Goal: Task Accomplishment & Management: Complete application form

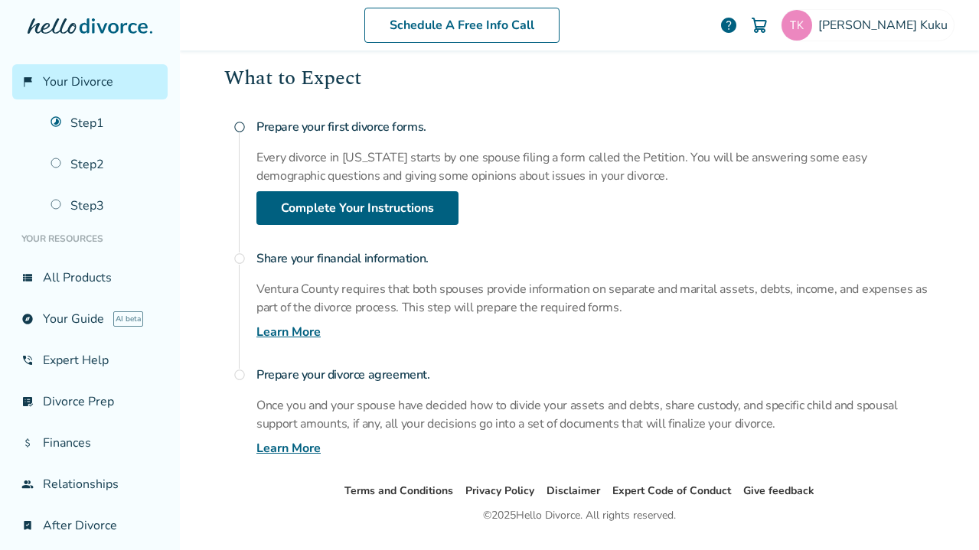
scroll to position [213, 0]
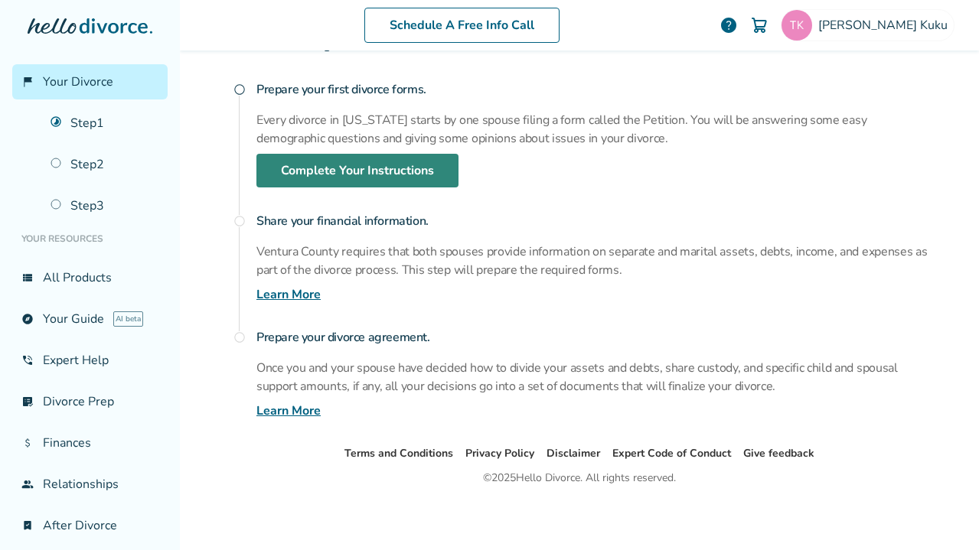
click at [283, 181] on link "Complete Your Instructions" at bounding box center [357, 171] width 202 height 34
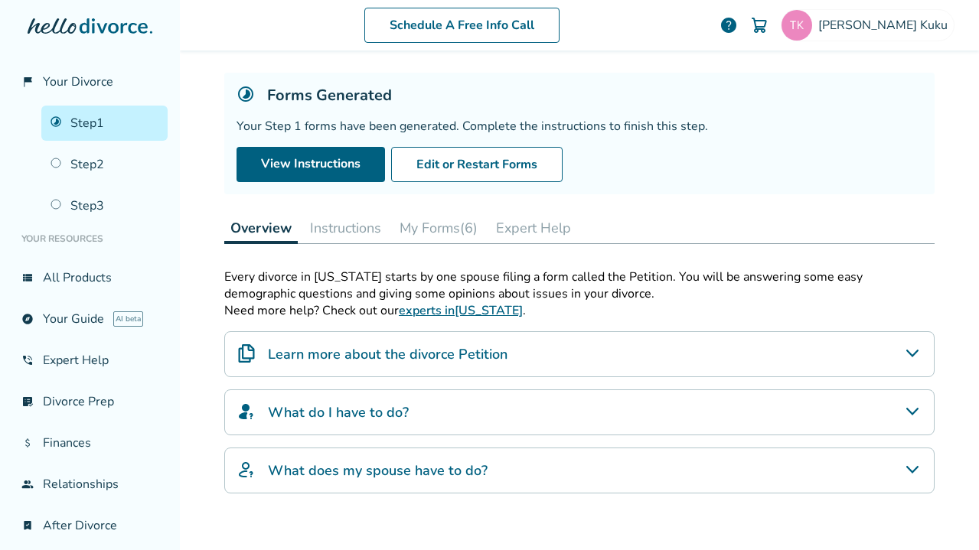
click at [338, 224] on button "Instructions" at bounding box center [345, 228] width 83 height 31
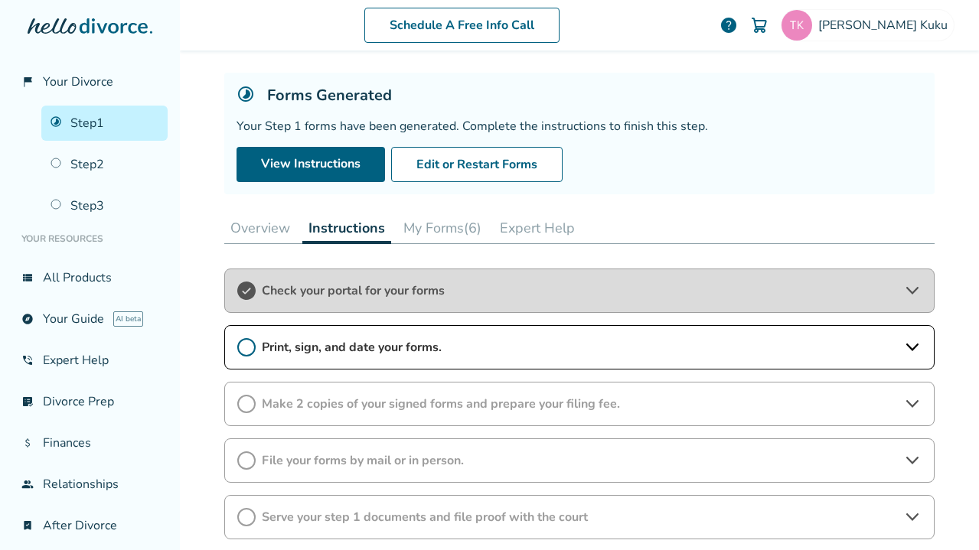
click at [315, 341] on span "Print, sign, and date your forms." at bounding box center [579, 347] width 635 height 17
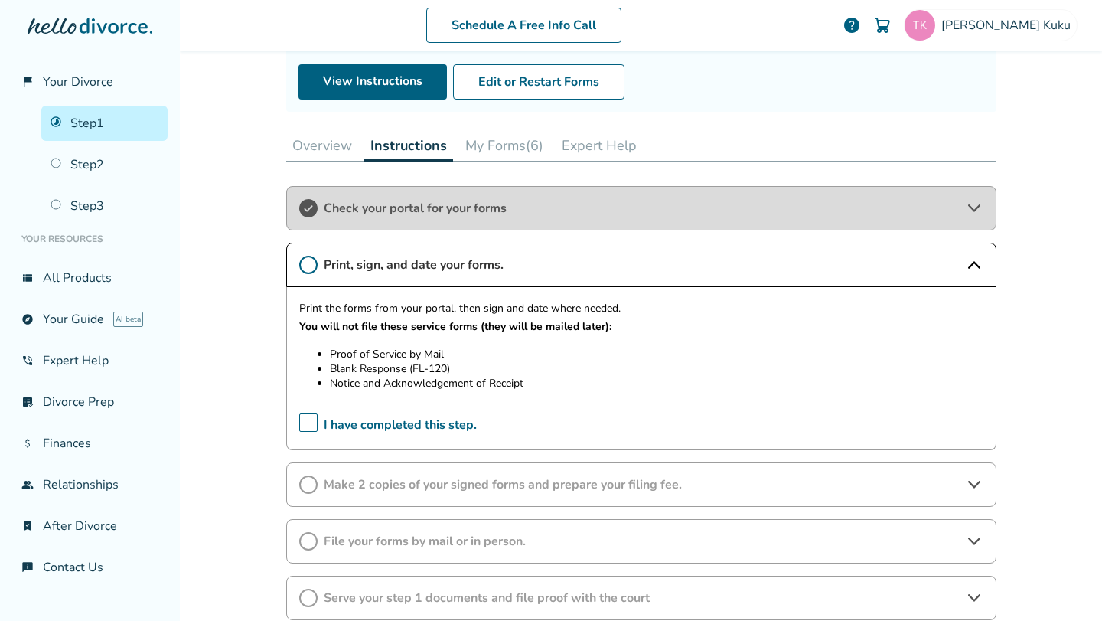
scroll to position [158, 0]
click at [313, 268] on icon at bounding box center [308, 264] width 18 height 18
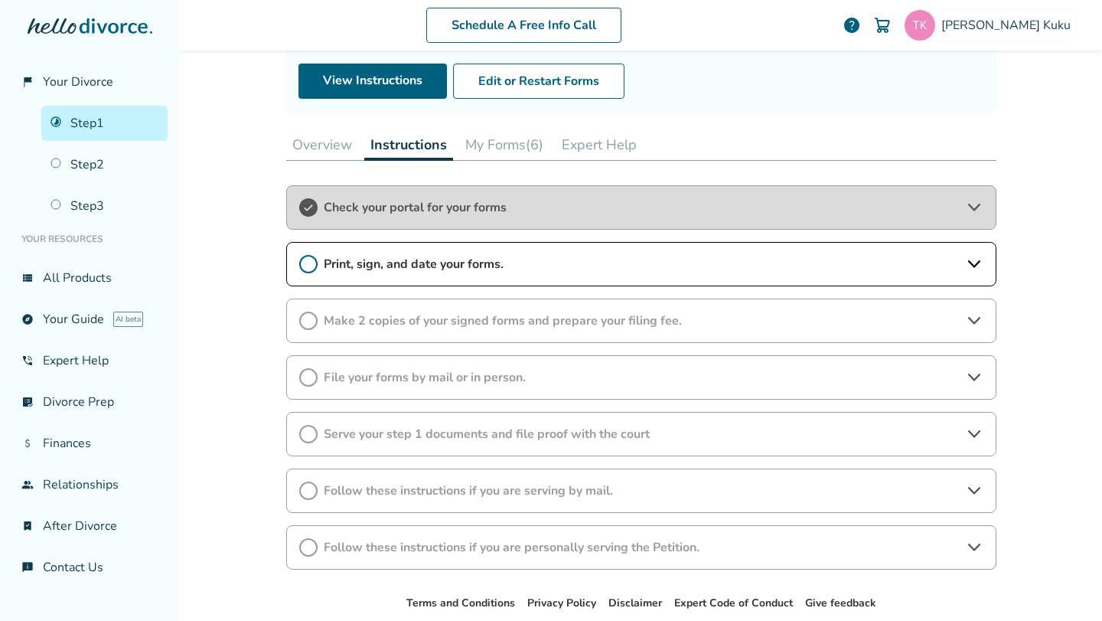
click at [309, 266] on icon at bounding box center [308, 264] width 18 height 18
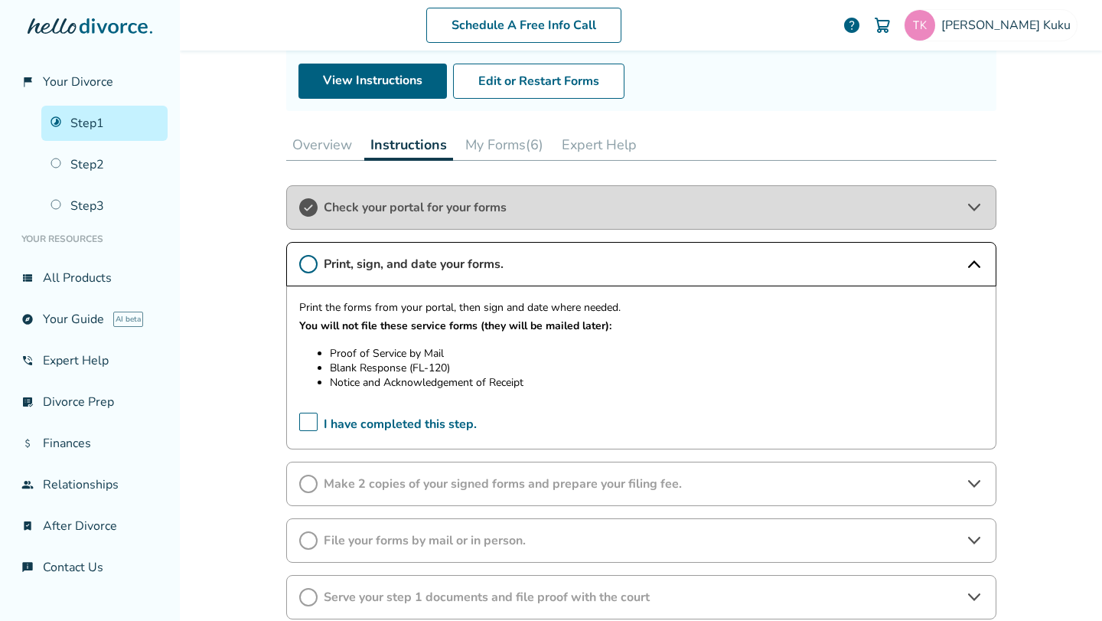
click at [309, 266] on icon at bounding box center [308, 264] width 18 height 18
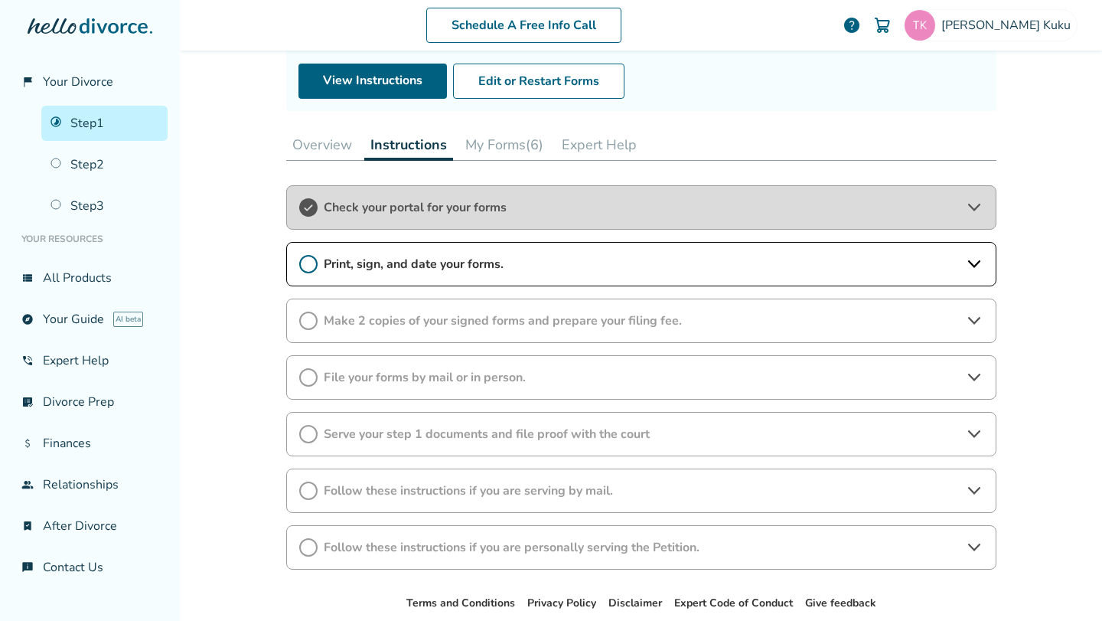
click at [307, 270] on icon at bounding box center [308, 264] width 18 height 18
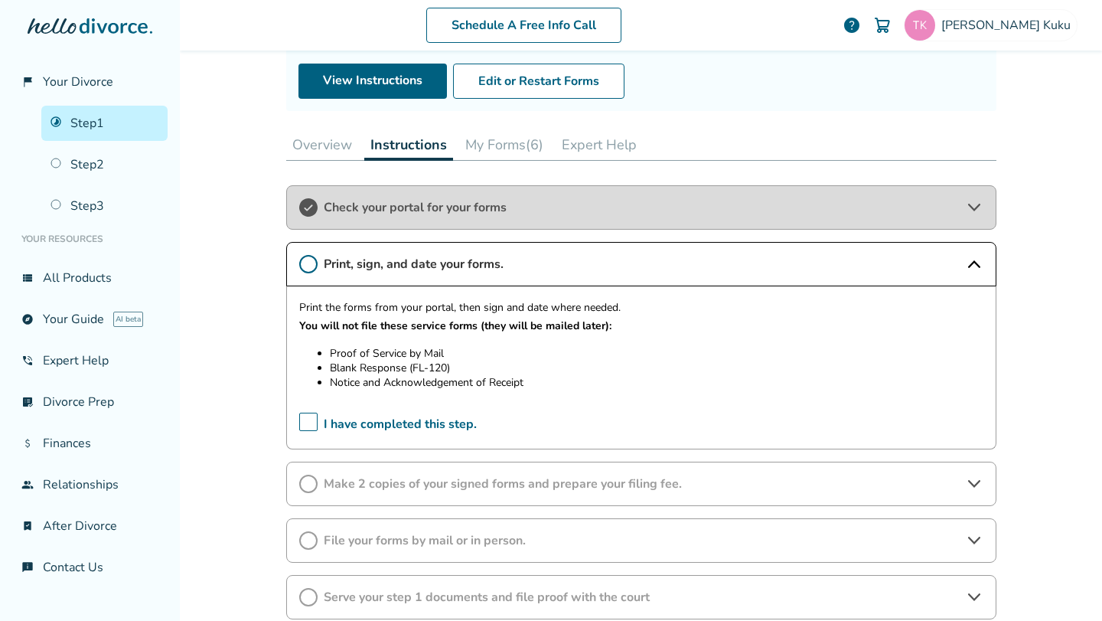
click at [308, 427] on span "I have completed this step." at bounding box center [388, 425] width 178 height 24
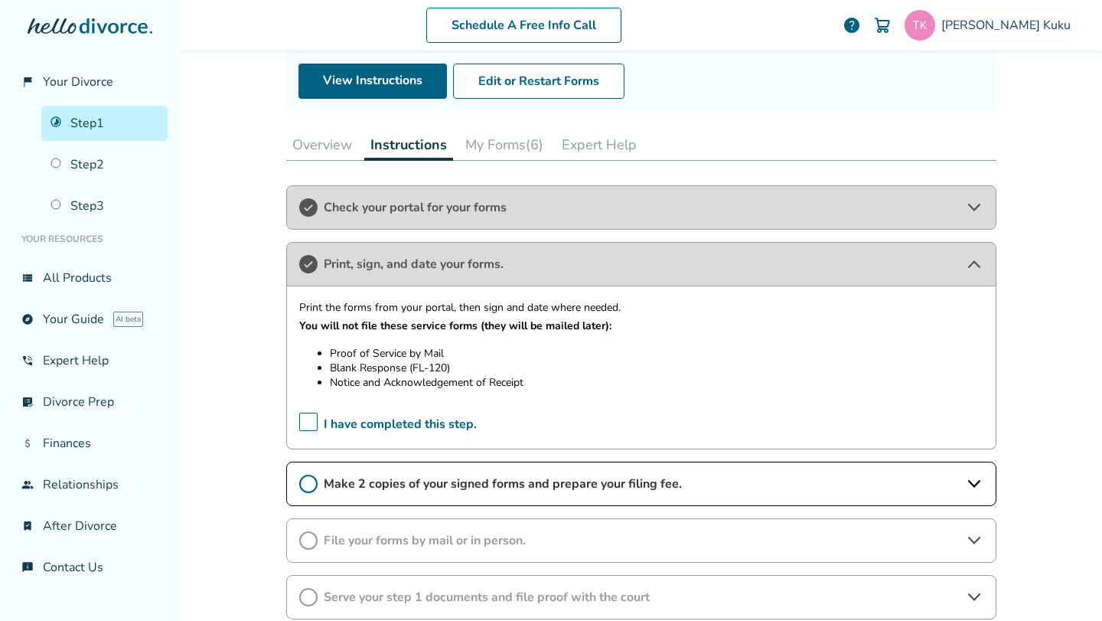
click at [571, 478] on span "Make 2 copies of your signed forms and prepare your filing fee." at bounding box center [641, 483] width 635 height 17
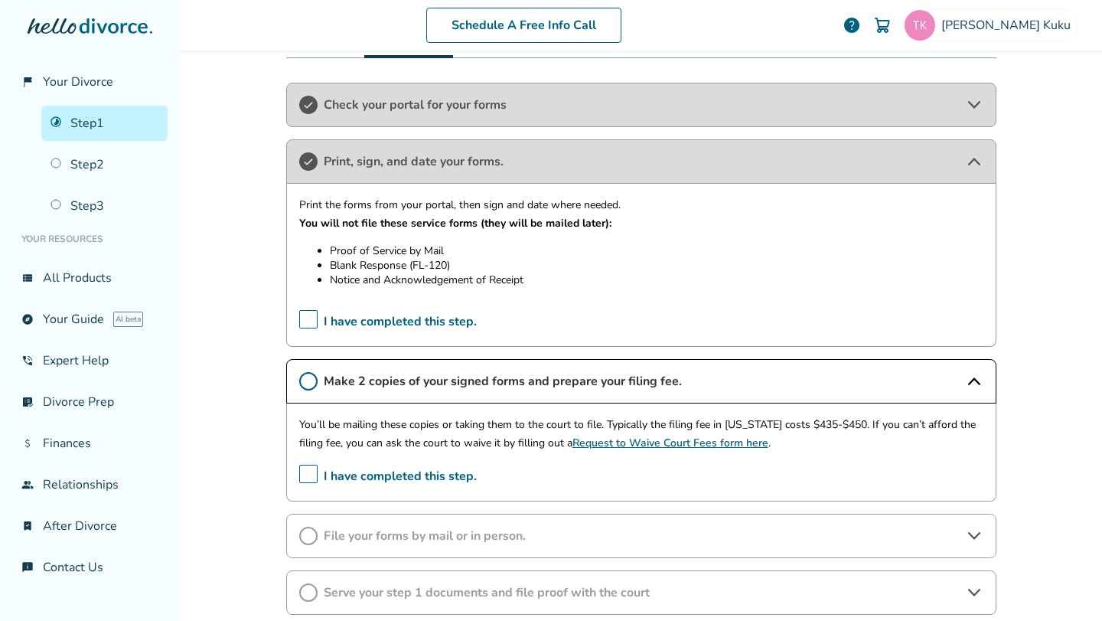
scroll to position [271, 0]
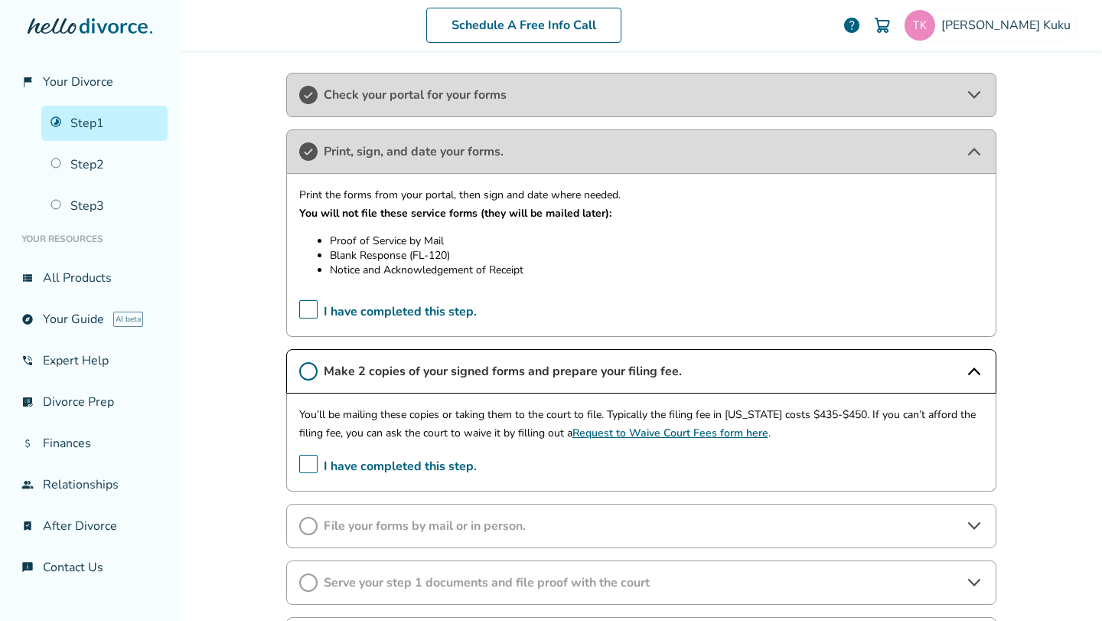
click at [303, 460] on span "I have completed this step." at bounding box center [388, 467] width 178 height 24
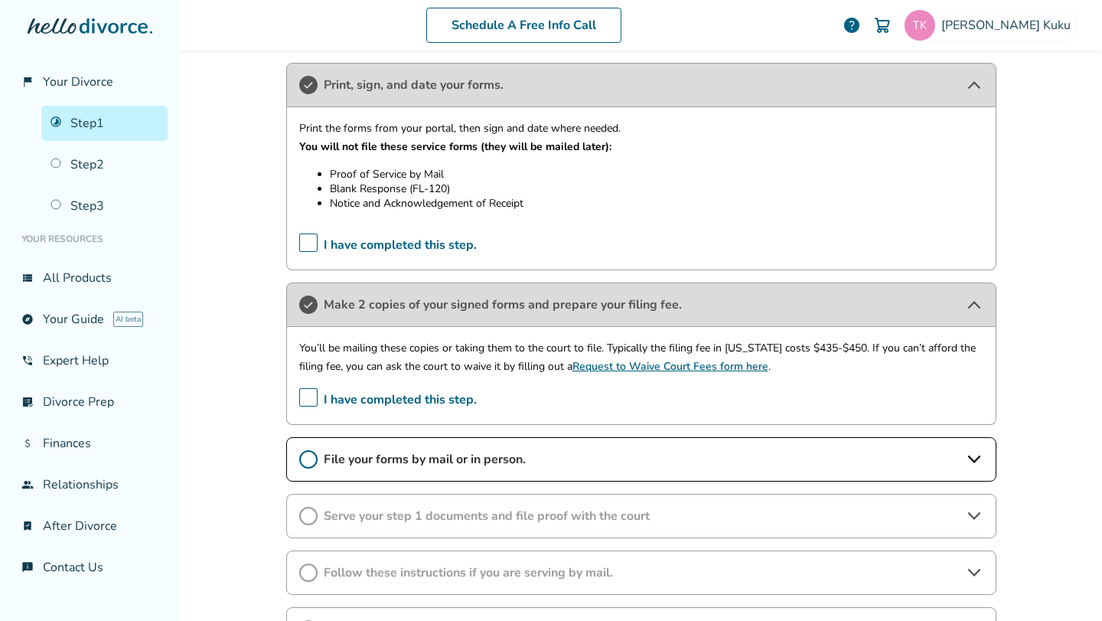
scroll to position [348, 0]
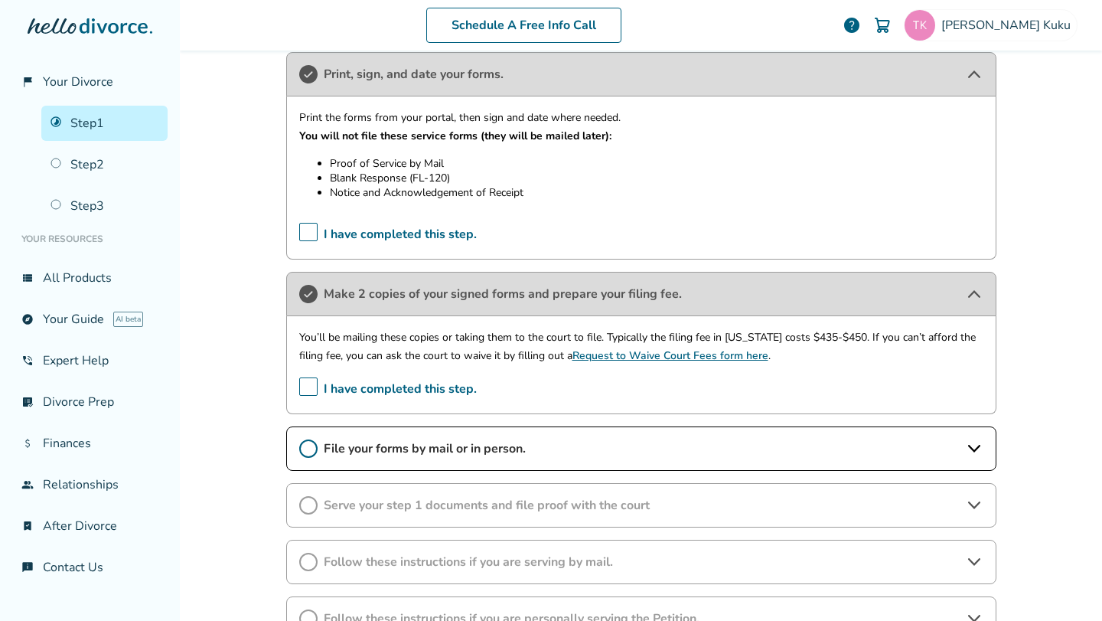
click at [378, 448] on span "File your forms by mail or in person." at bounding box center [641, 448] width 635 height 17
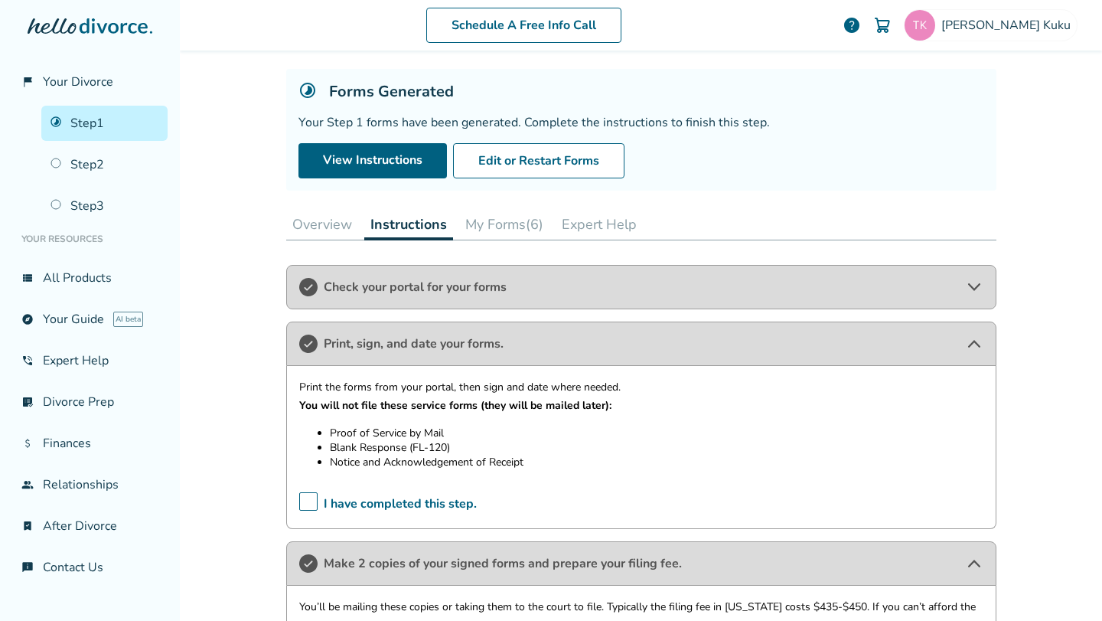
scroll to position [117, 0]
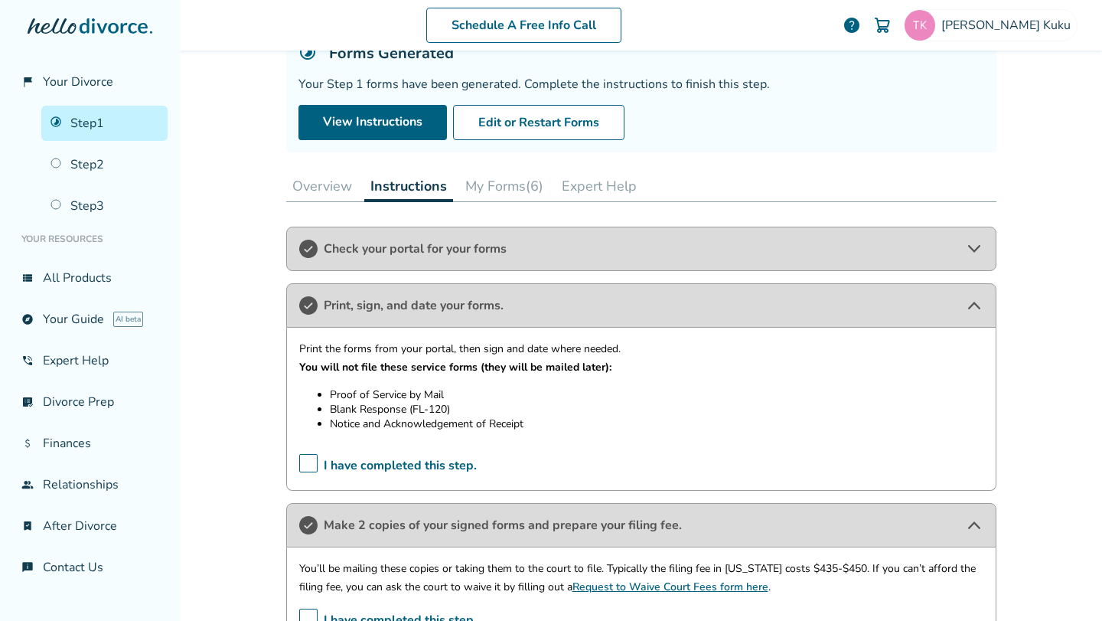
click at [978, 243] on icon at bounding box center [974, 249] width 18 height 18
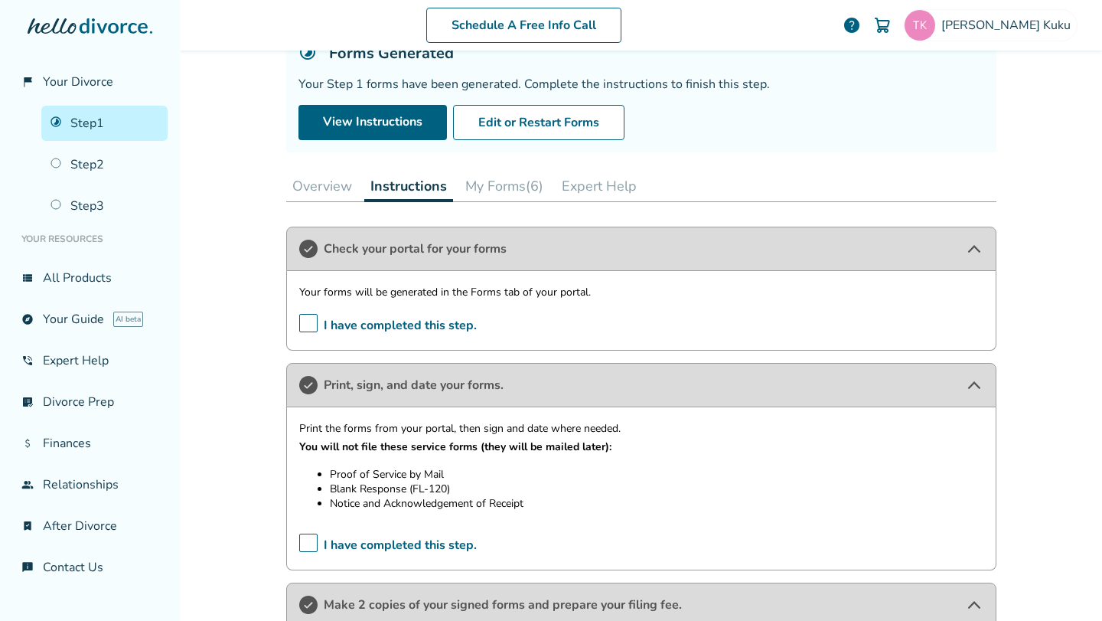
click at [534, 185] on button "My Forms (6)" at bounding box center [504, 186] width 90 height 31
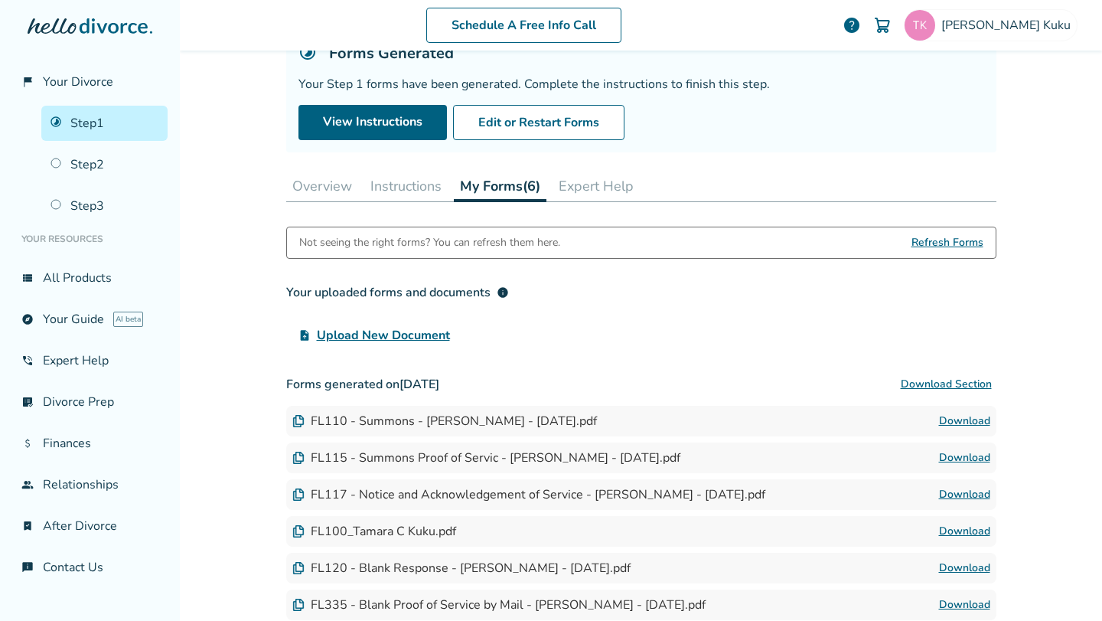
click at [534, 185] on button "My Forms (6)" at bounding box center [500, 186] width 93 height 31
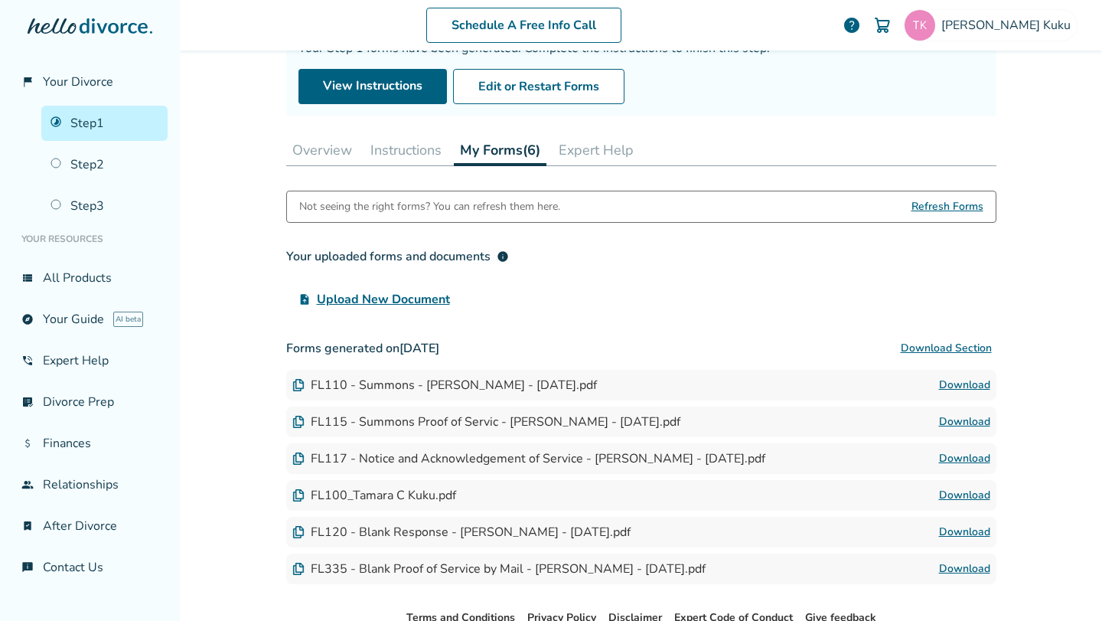
scroll to position [152, 0]
click at [400, 158] on button "Instructions" at bounding box center [405, 151] width 83 height 31
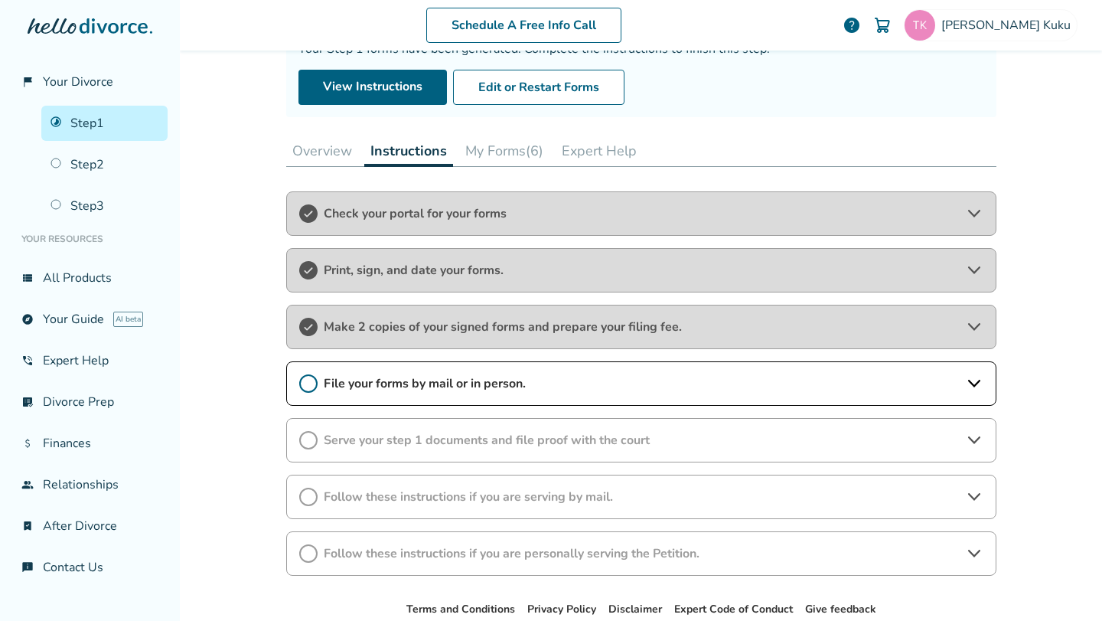
click at [978, 272] on icon at bounding box center [974, 270] width 18 height 18
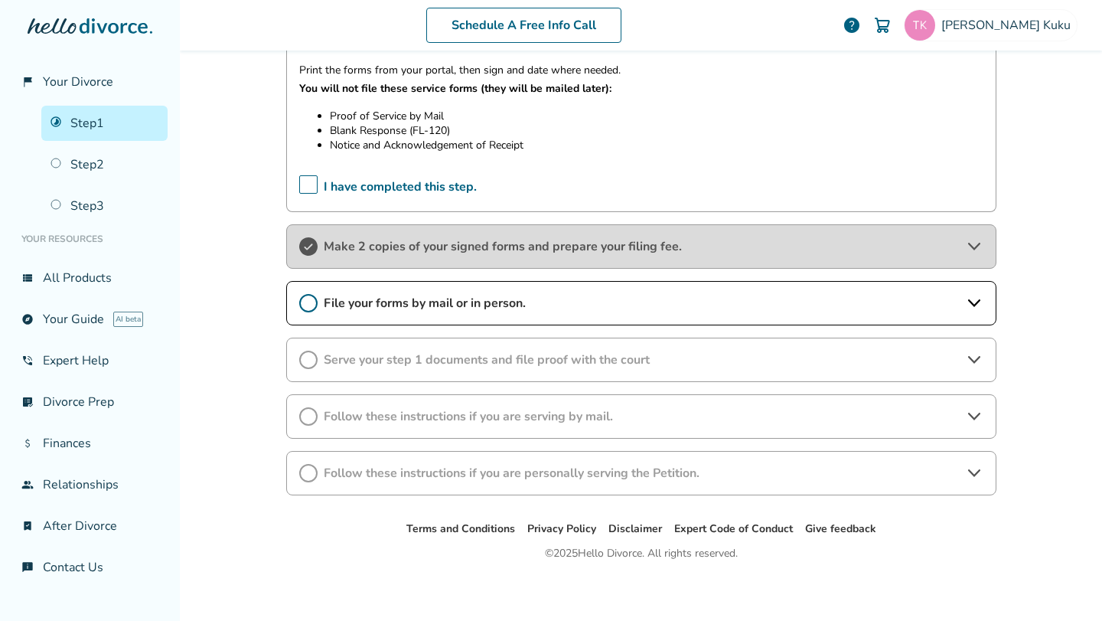
scroll to position [401, 0]
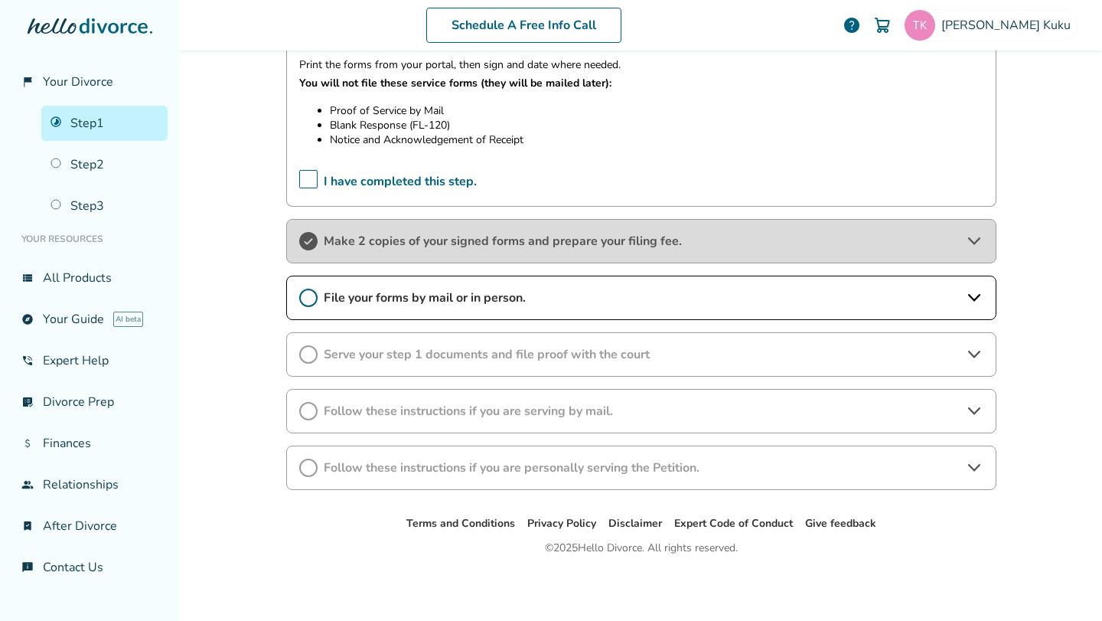
click at [965, 290] on icon at bounding box center [974, 298] width 18 height 18
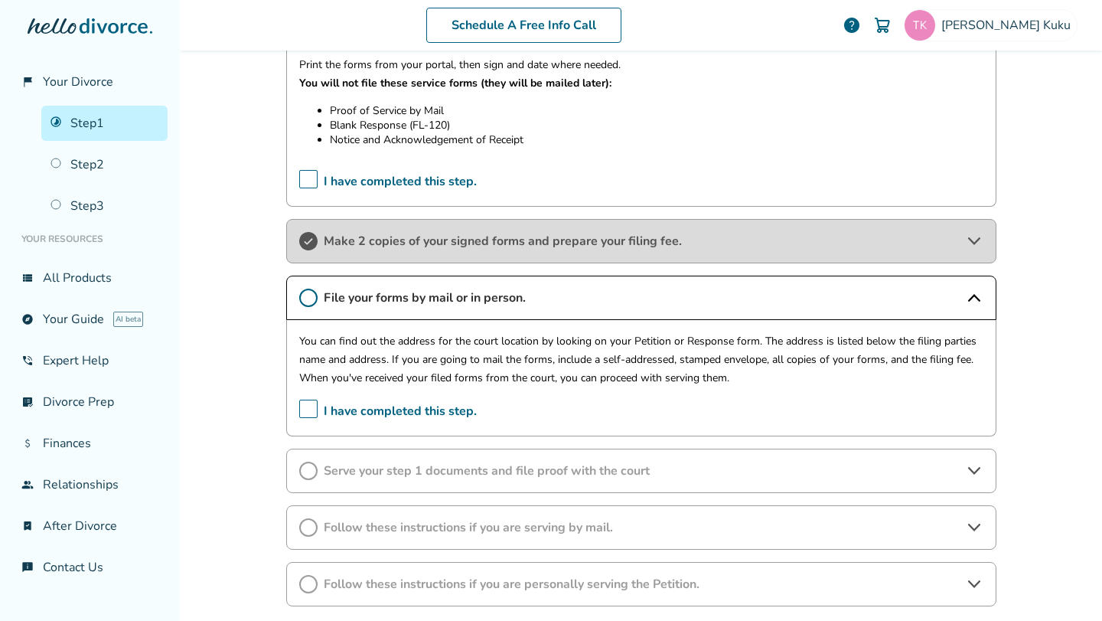
click at [310, 410] on span "I have completed this step." at bounding box center [388, 412] width 178 height 24
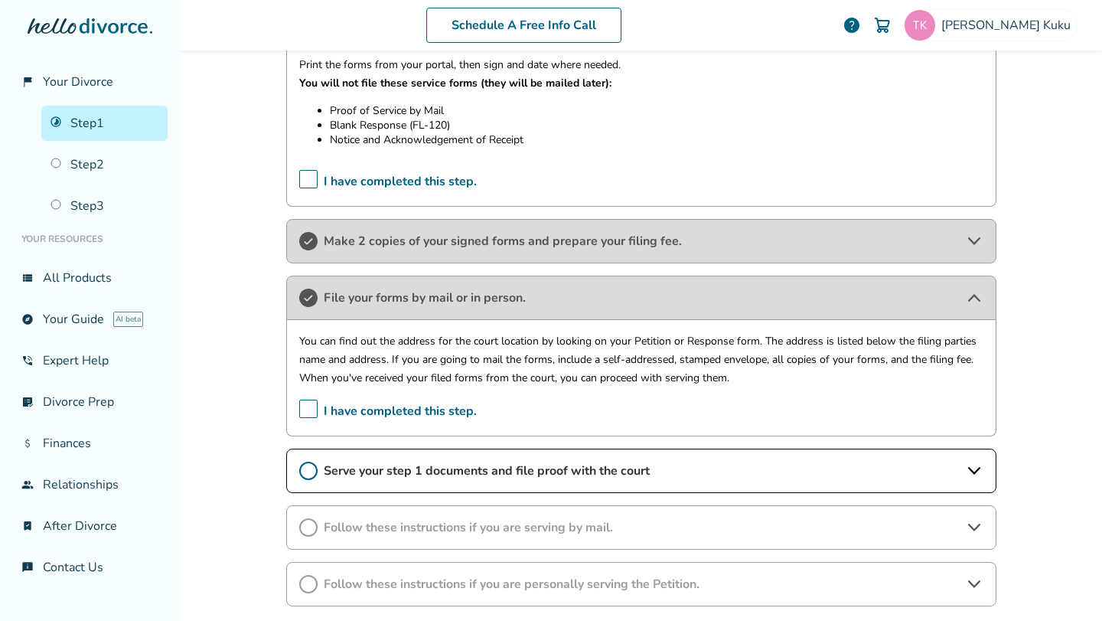
click at [978, 469] on icon at bounding box center [974, 471] width 18 height 18
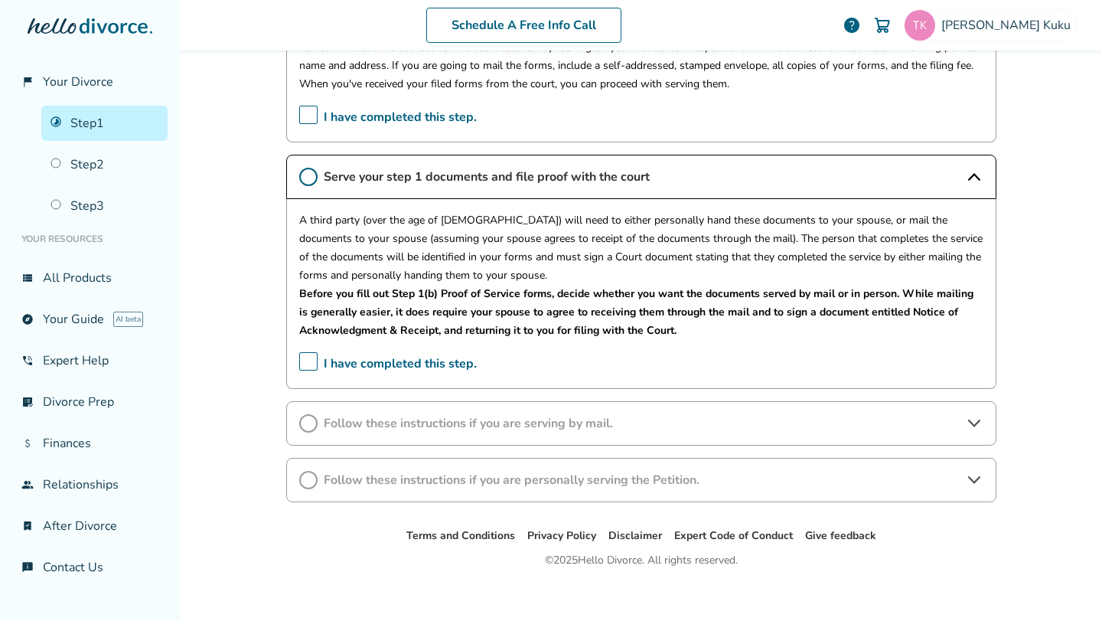
scroll to position [707, 0]
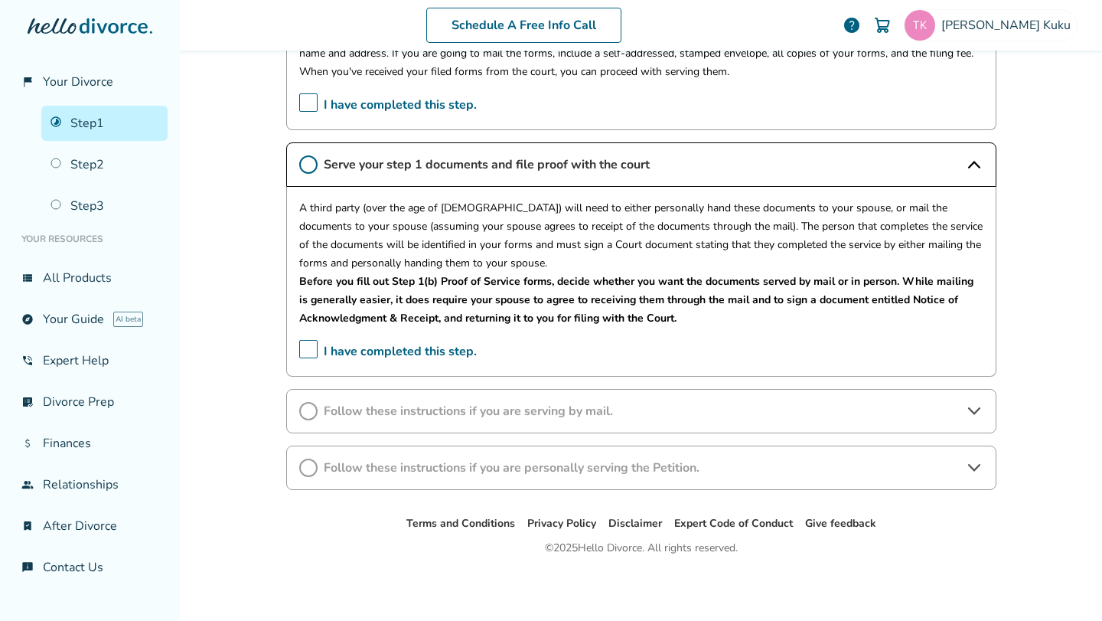
click at [978, 156] on icon at bounding box center [974, 164] width 18 height 18
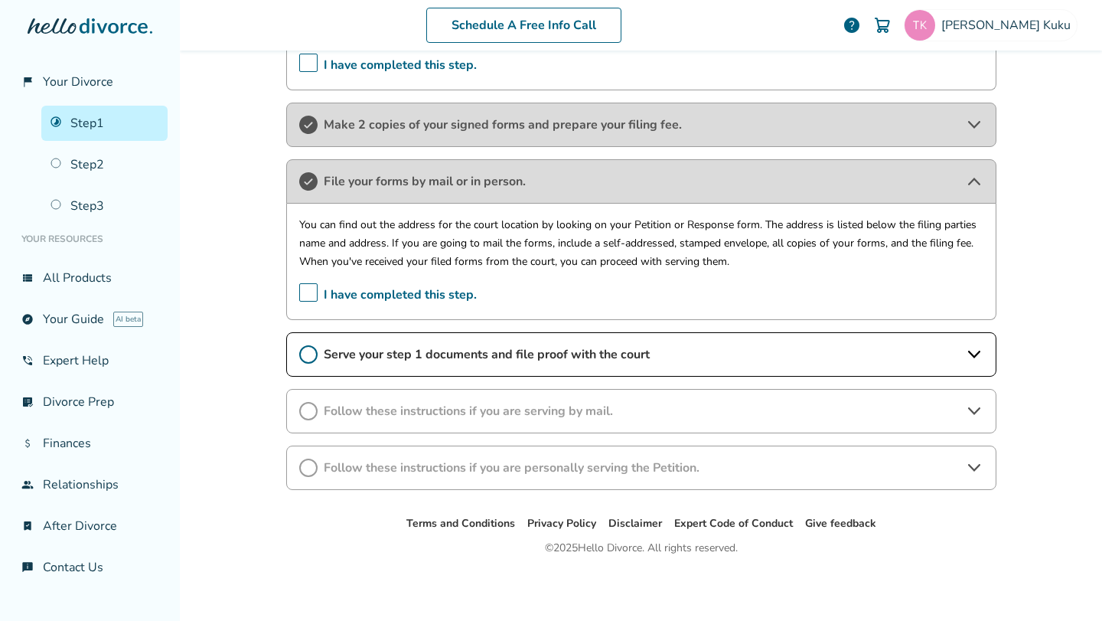
click at [830, 413] on span "Follow these instructions if you are serving by mail." at bounding box center [641, 411] width 635 height 17
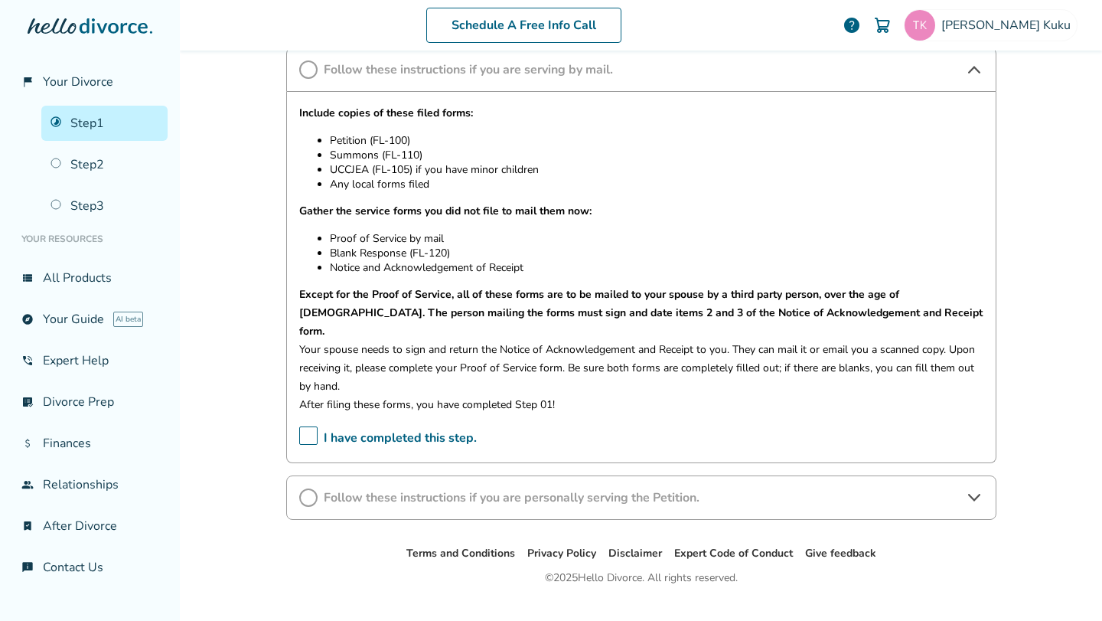
scroll to position [870, 0]
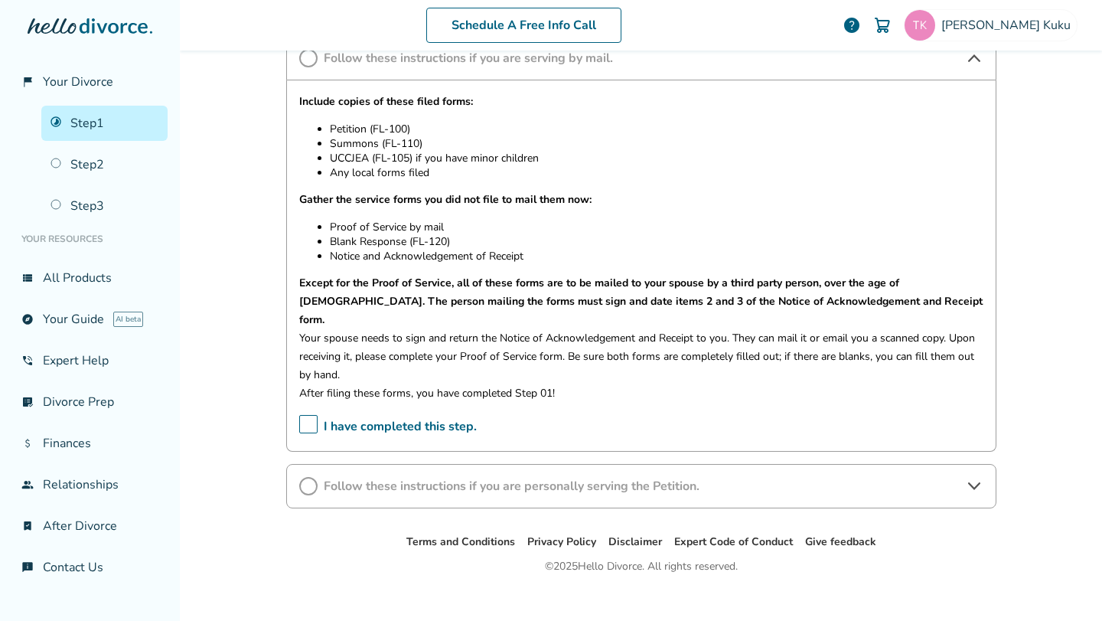
click at [975, 65] on icon at bounding box center [974, 58] width 18 height 18
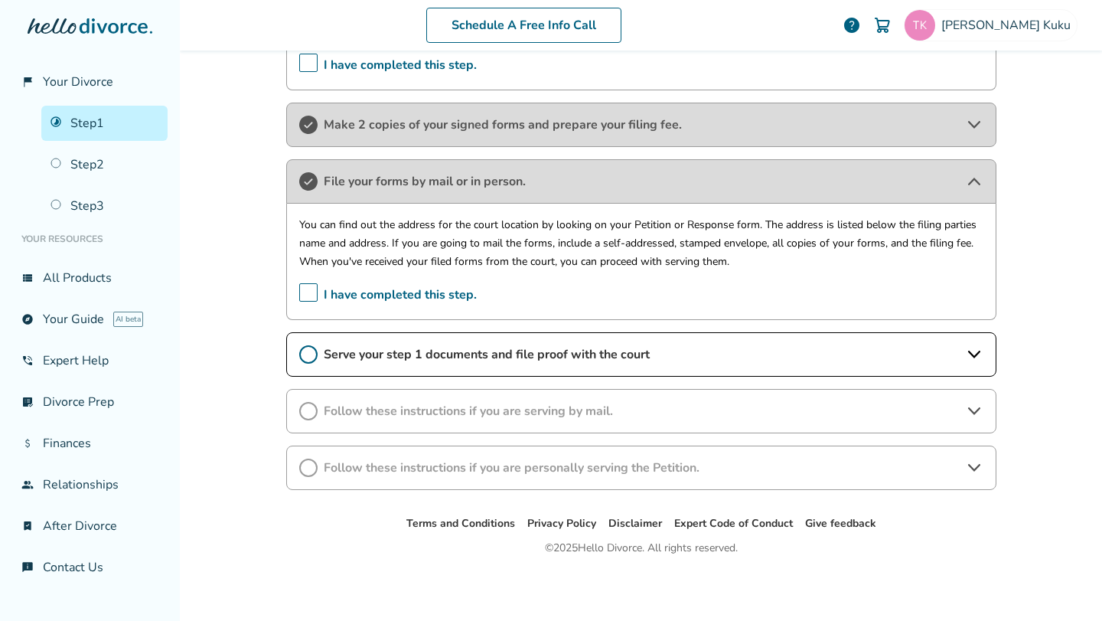
click at [940, 469] on span "Follow these instructions if you are personally serving the Petition." at bounding box center [641, 467] width 635 height 17
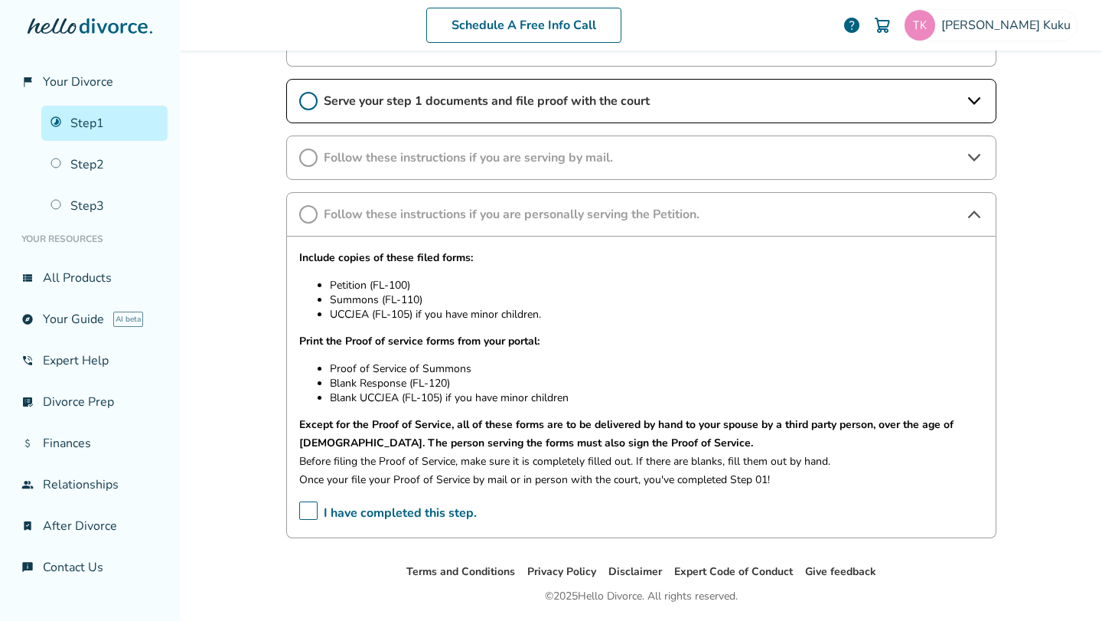
scroll to position [769, 0]
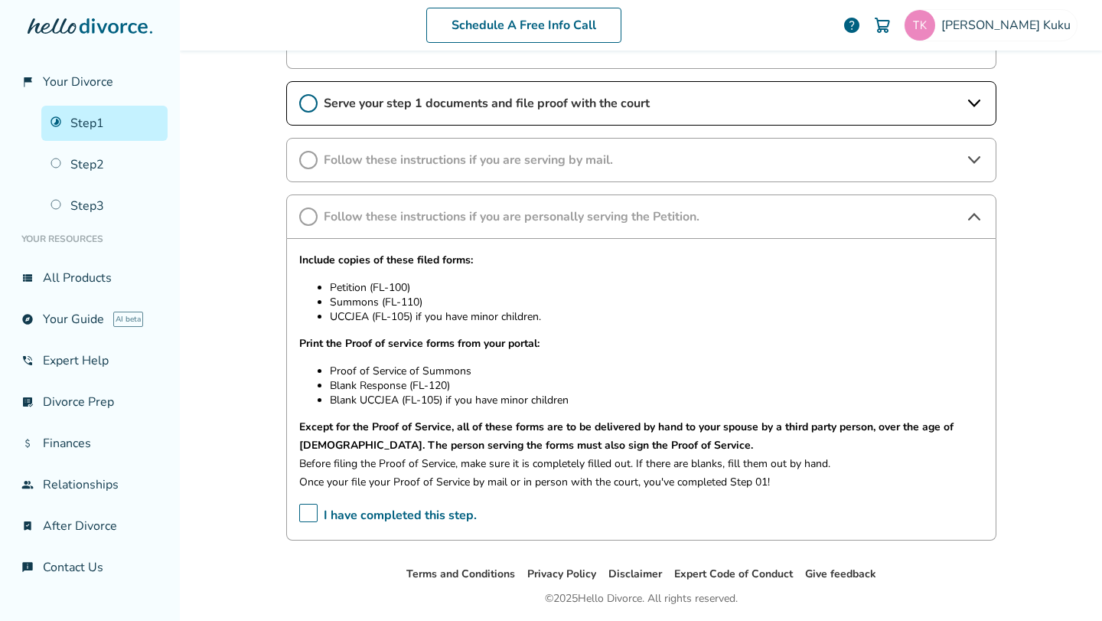
click at [978, 161] on icon at bounding box center [974, 160] width 18 height 18
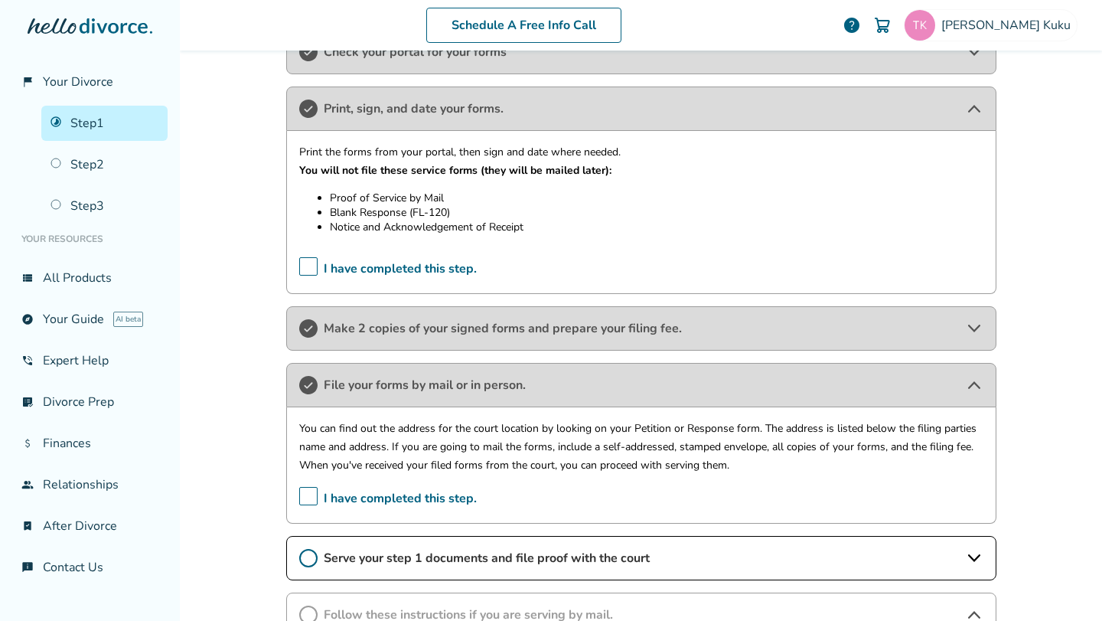
scroll to position [0, 0]
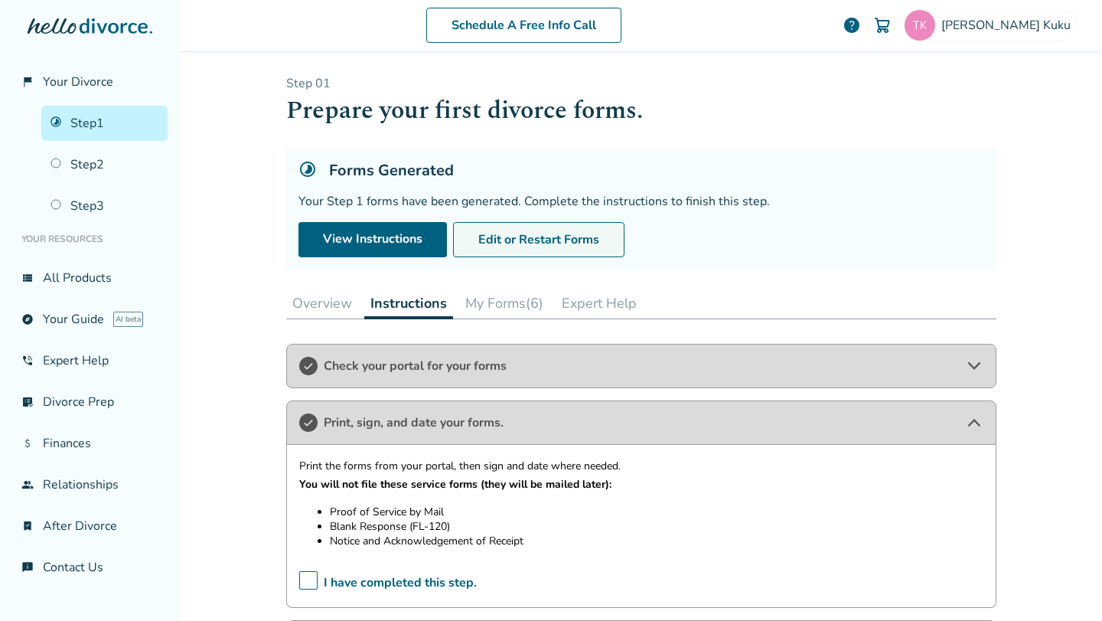
click at [508, 247] on button "Edit or Restart Forms" at bounding box center [538, 239] width 171 height 35
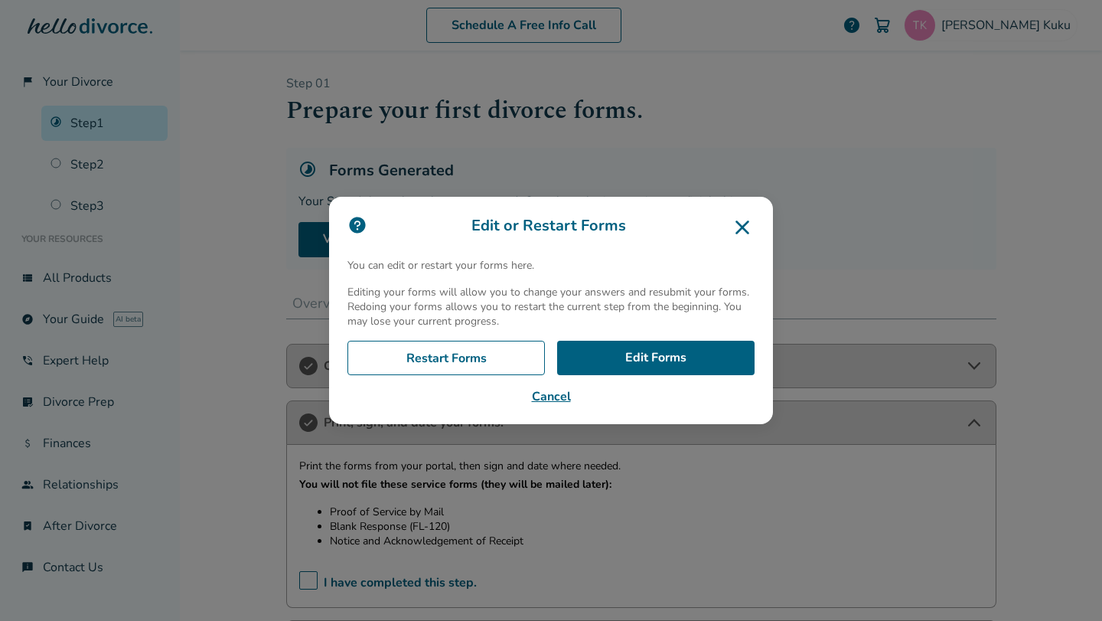
click at [740, 235] on icon at bounding box center [742, 227] width 24 height 24
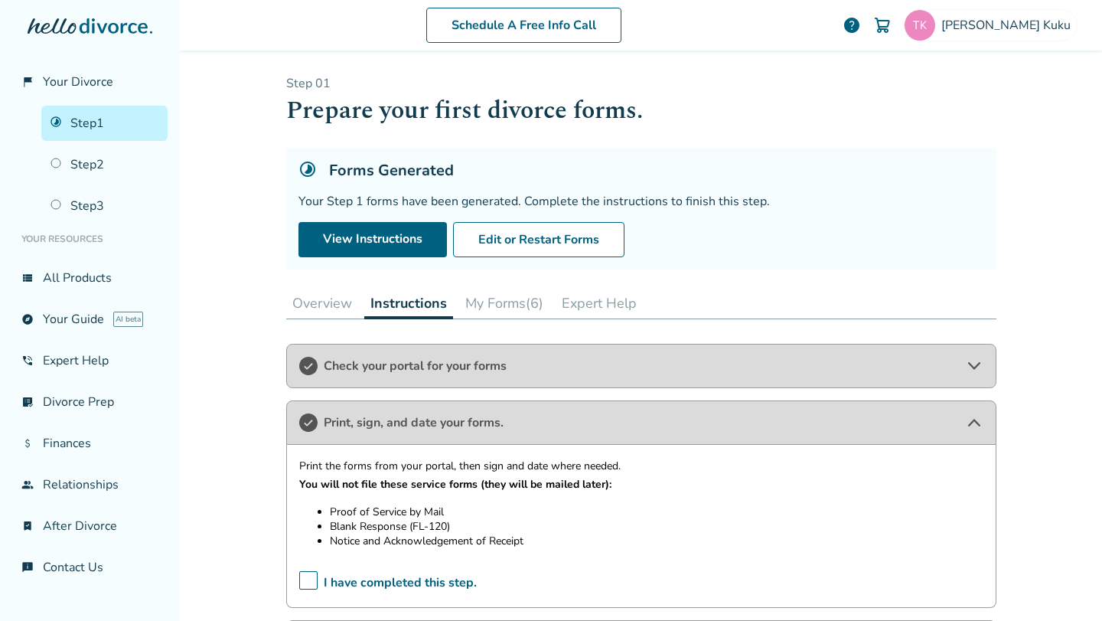
click at [501, 305] on button "My Forms (6)" at bounding box center [504, 303] width 90 height 31
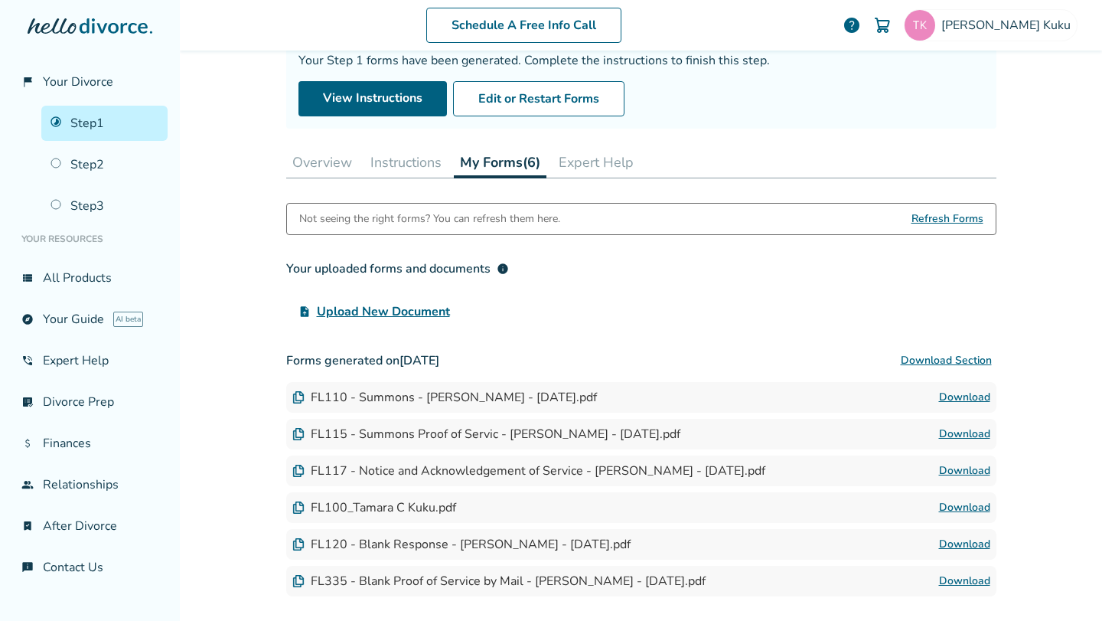
scroll to position [133, 0]
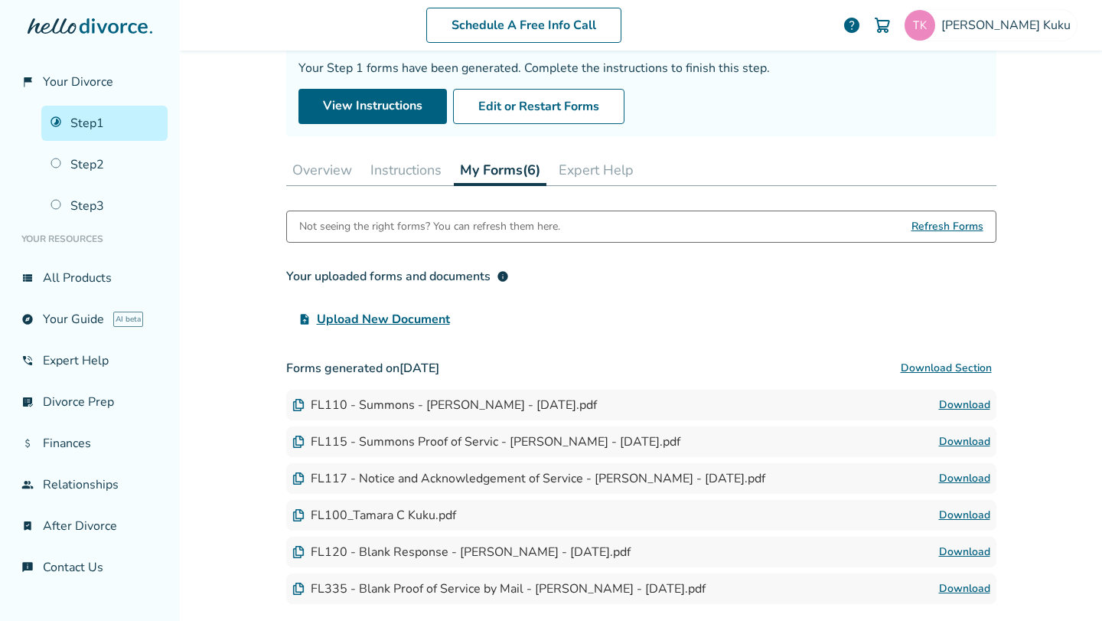
click at [332, 167] on button "Overview" at bounding box center [322, 170] width 72 height 31
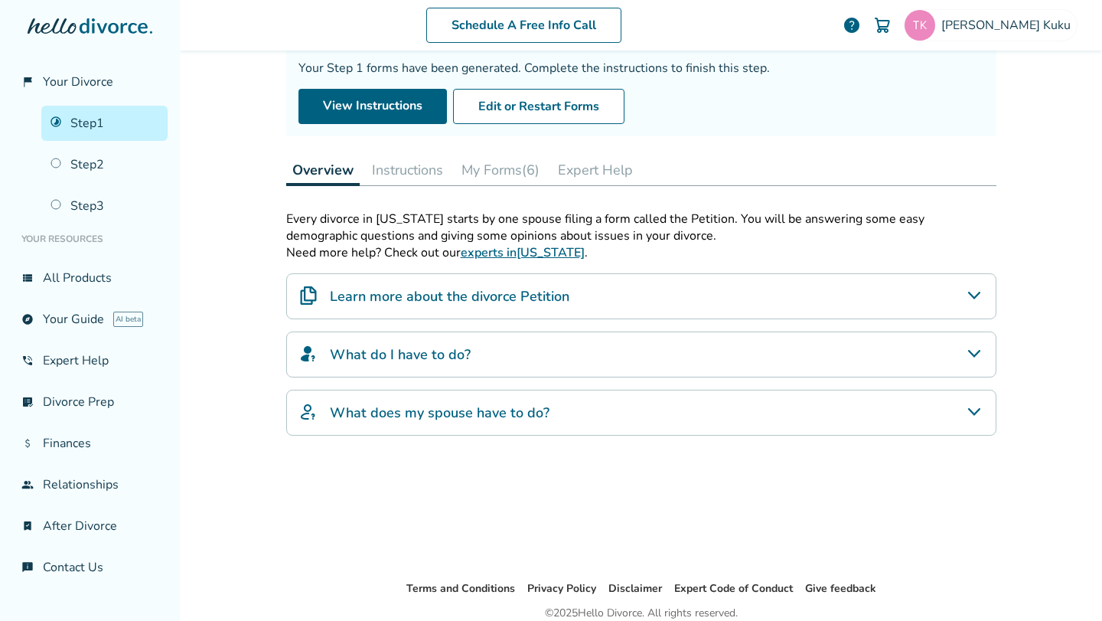
click at [519, 169] on button "My Forms (6)" at bounding box center [501, 170] width 90 height 31
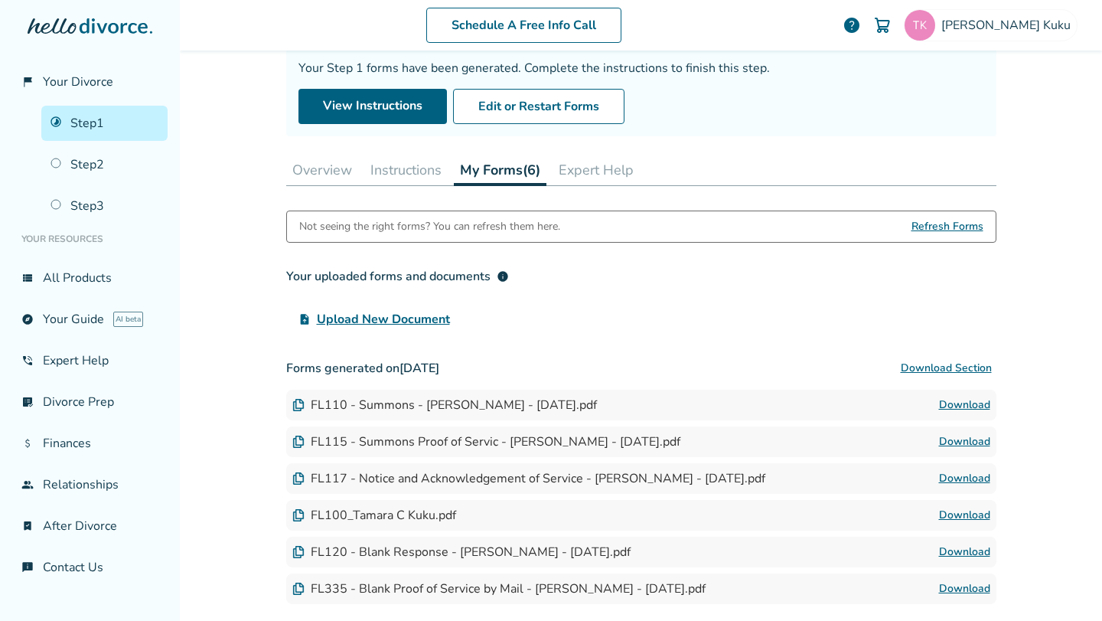
click at [978, 407] on link "Download" at bounding box center [964, 405] width 51 height 18
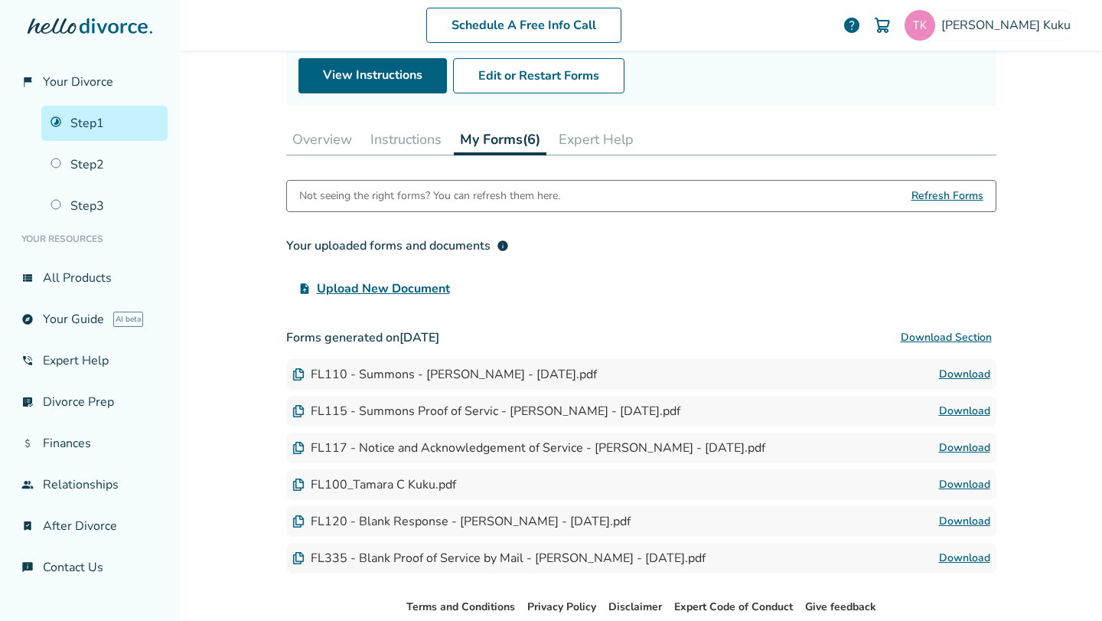
scroll to position [165, 0]
click at [409, 137] on button "Instructions" at bounding box center [405, 137] width 83 height 31
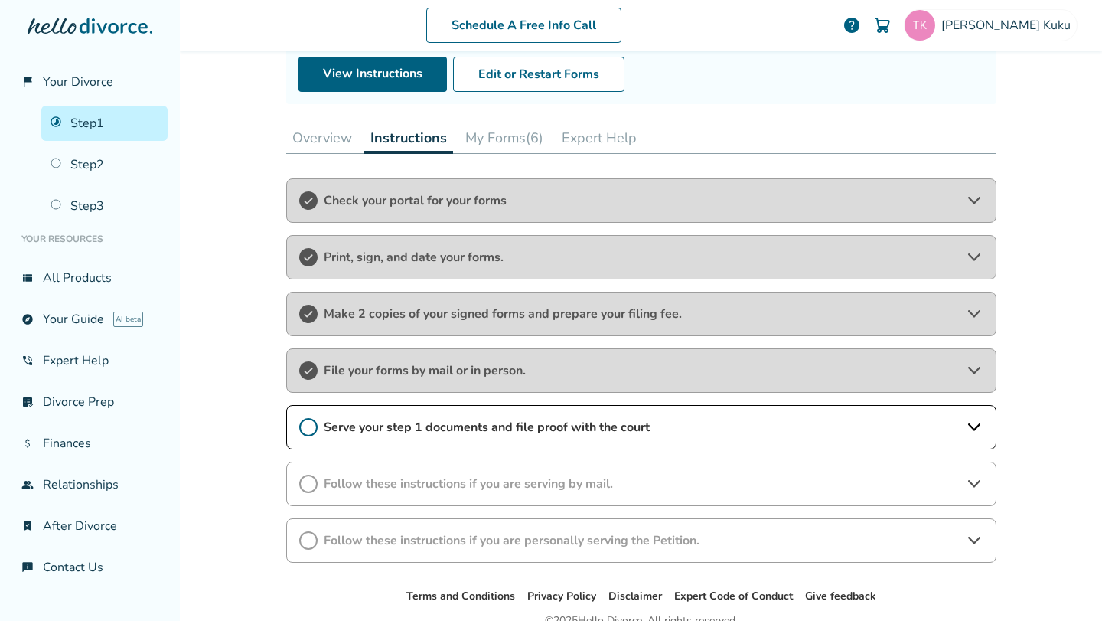
click at [978, 195] on div "Check your portal for your forms" at bounding box center [641, 200] width 710 height 44
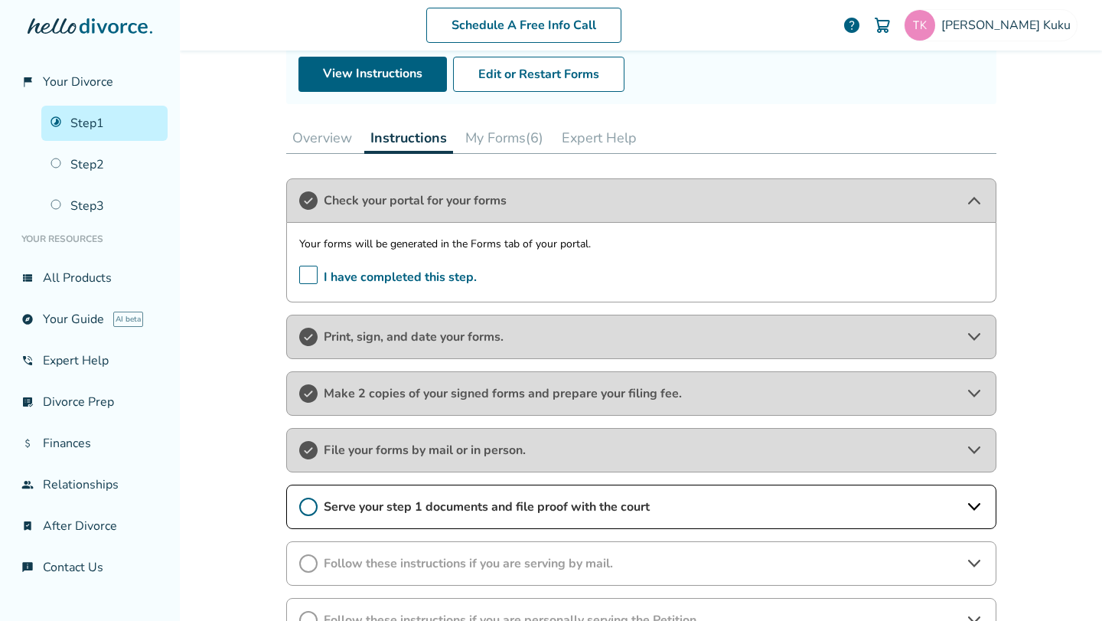
click at [972, 329] on icon at bounding box center [974, 337] width 18 height 18
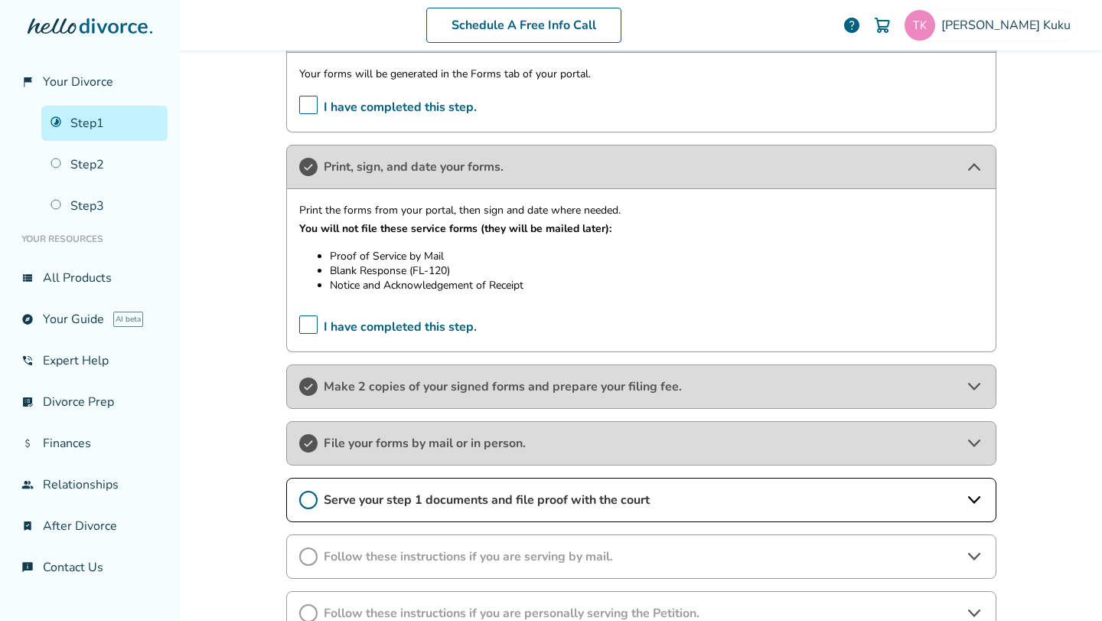
scroll to position [341, 0]
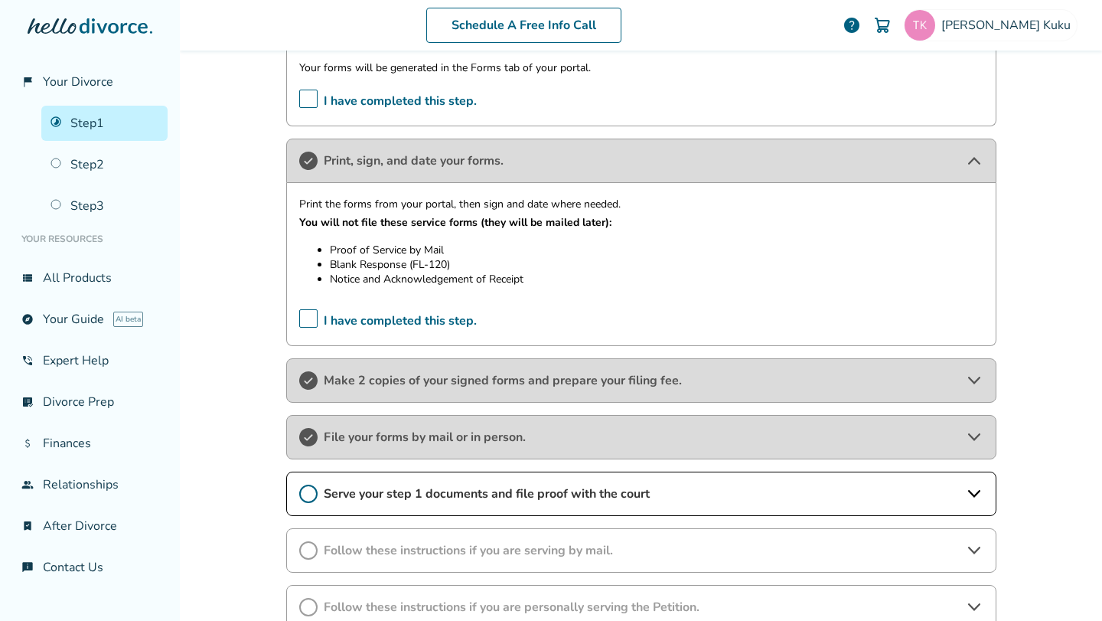
click at [975, 387] on icon at bounding box center [974, 380] width 18 height 18
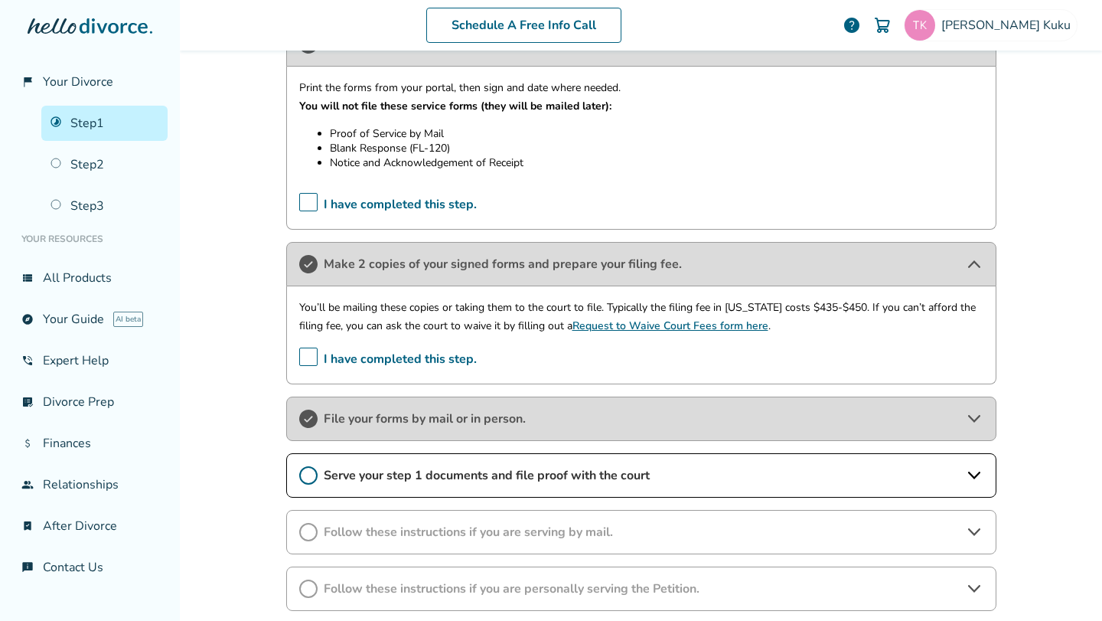
scroll to position [472, 0]
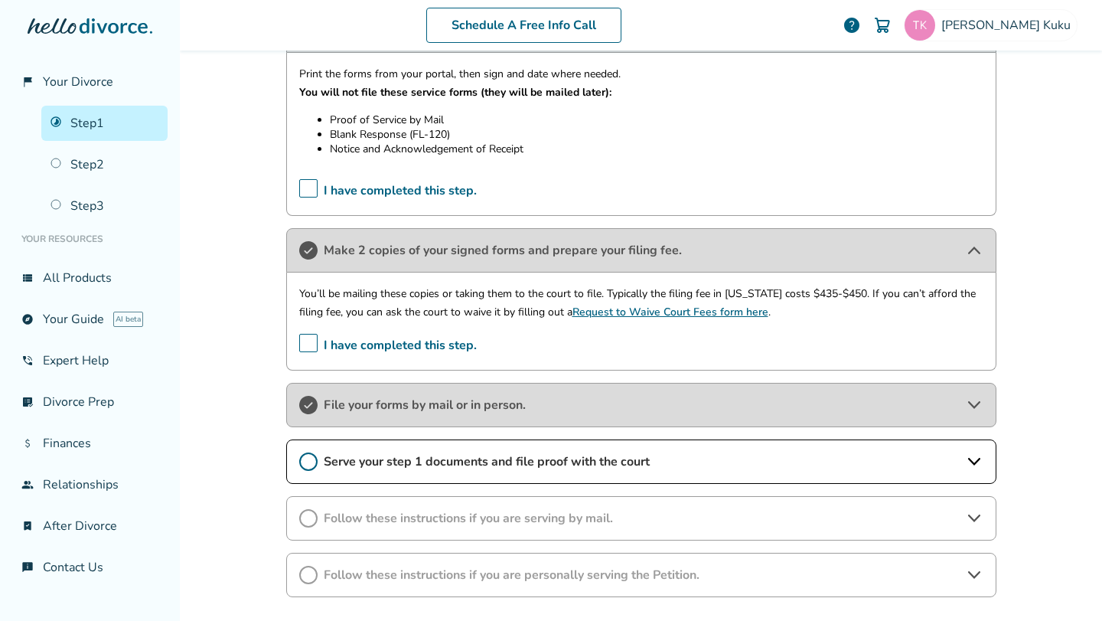
click at [968, 401] on icon at bounding box center [974, 405] width 12 height 8
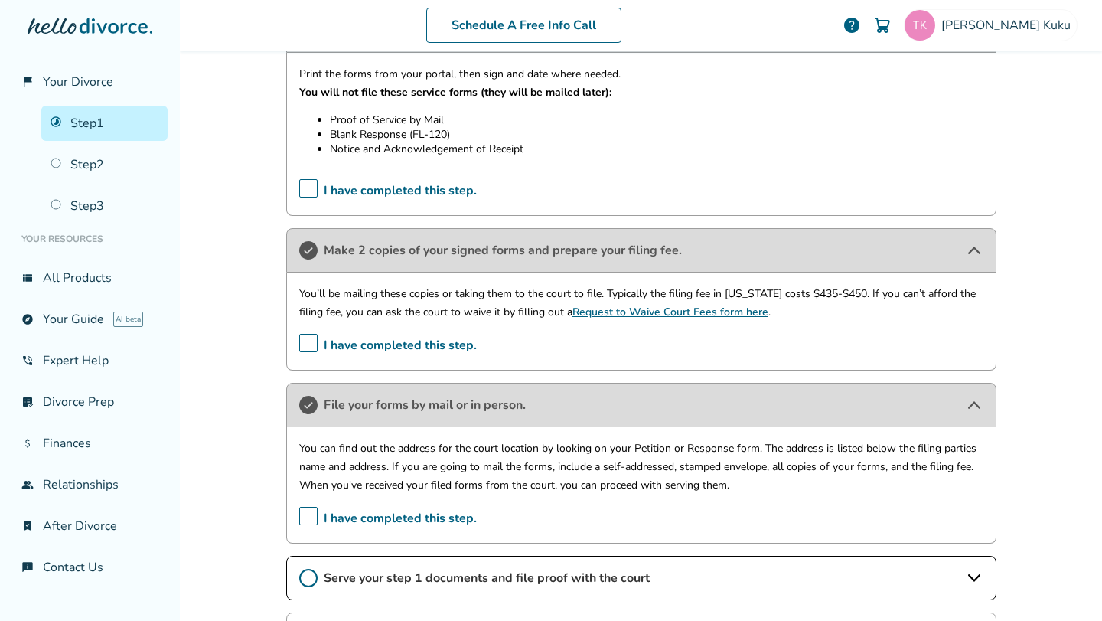
click at [306, 511] on span "I have completed this step." at bounding box center [388, 519] width 178 height 24
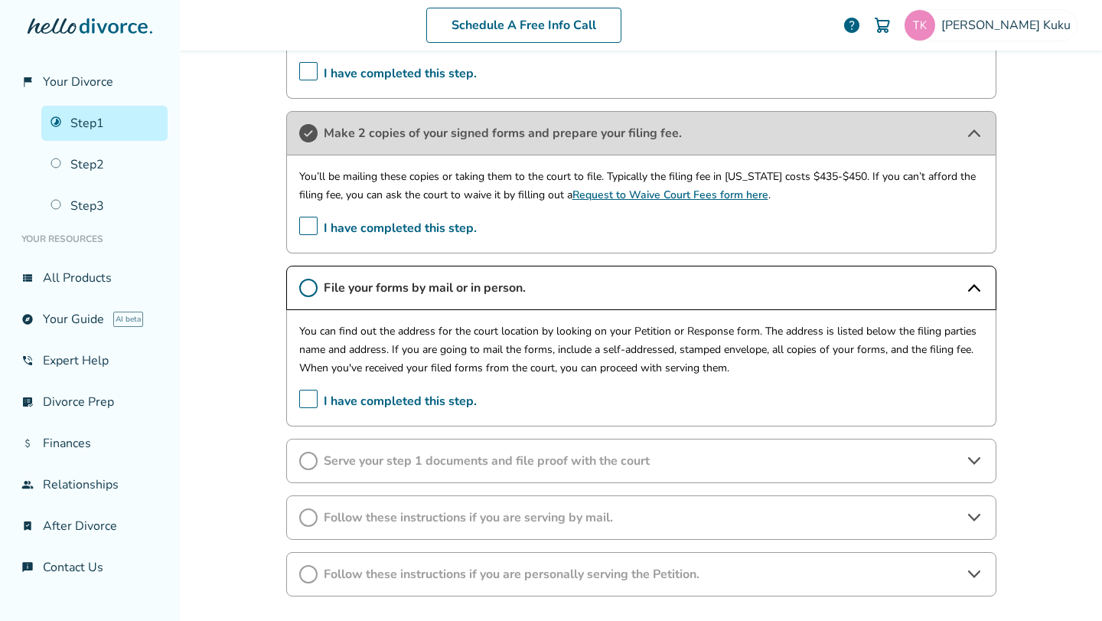
scroll to position [594, 0]
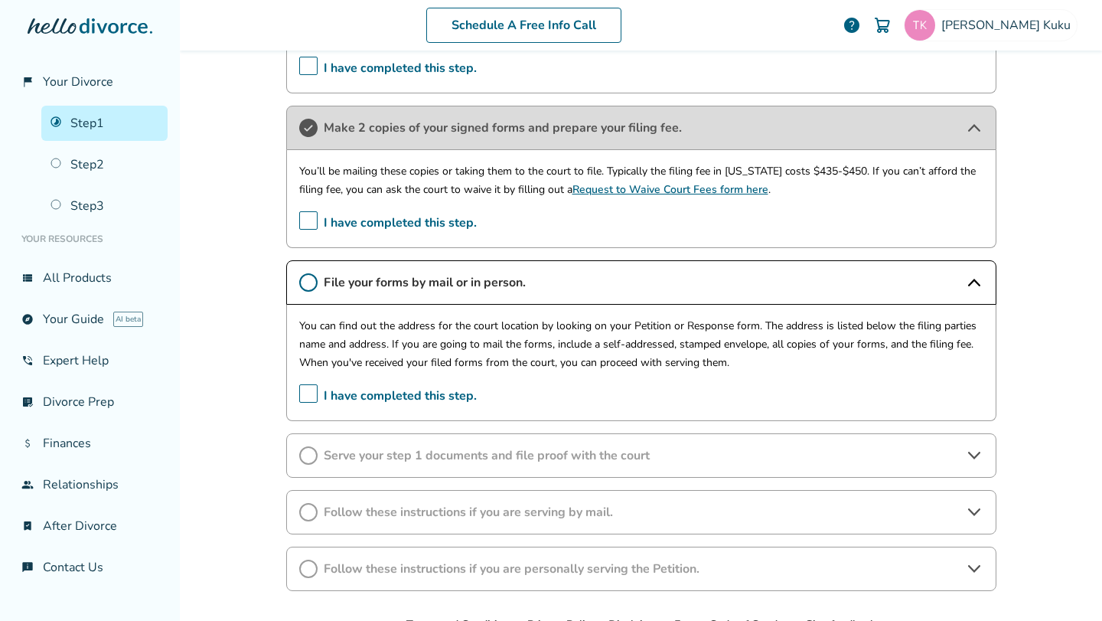
click at [974, 457] on icon at bounding box center [974, 456] width 12 height 8
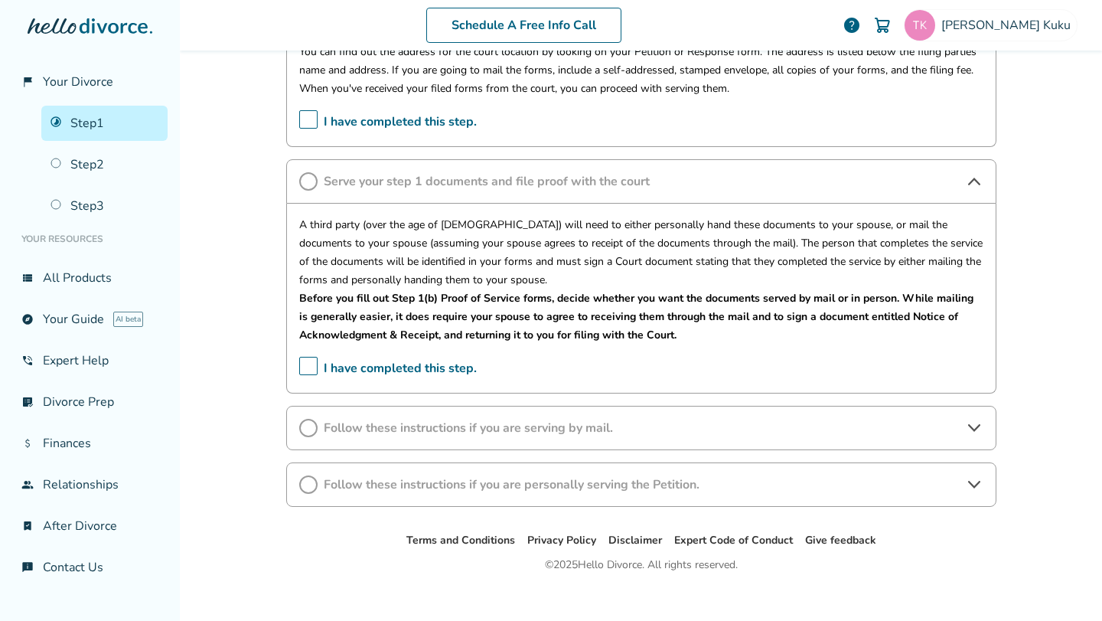
scroll to position [885, 0]
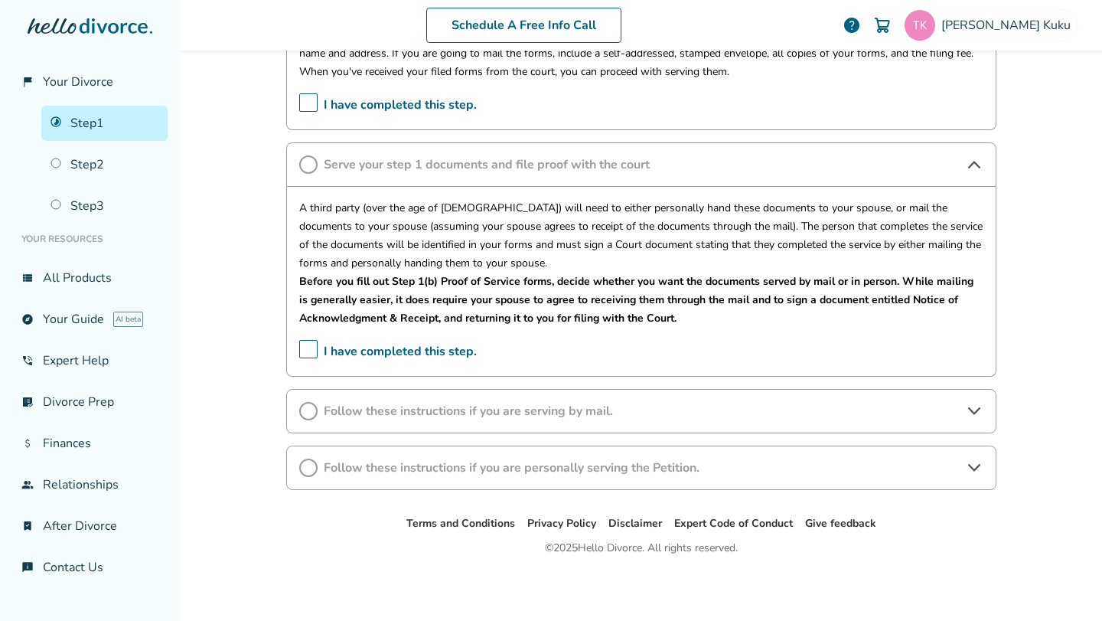
click at [940, 466] on span "Follow these instructions if you are personally serving the Petition." at bounding box center [641, 467] width 635 height 17
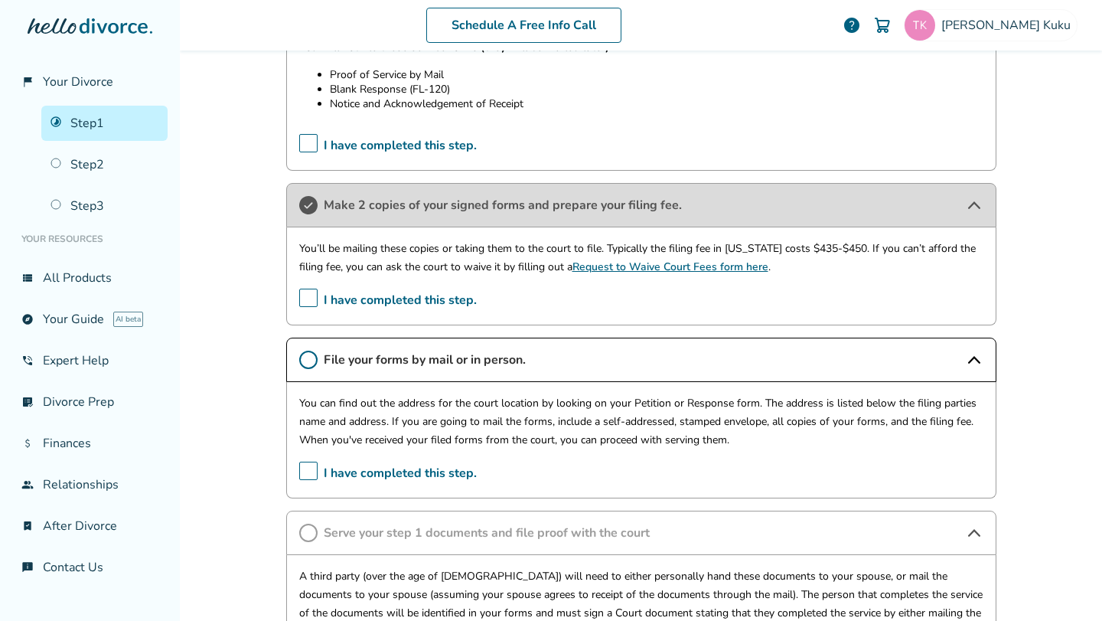
scroll to position [0, 0]
